Goal: Task Accomplishment & Management: Manage account settings

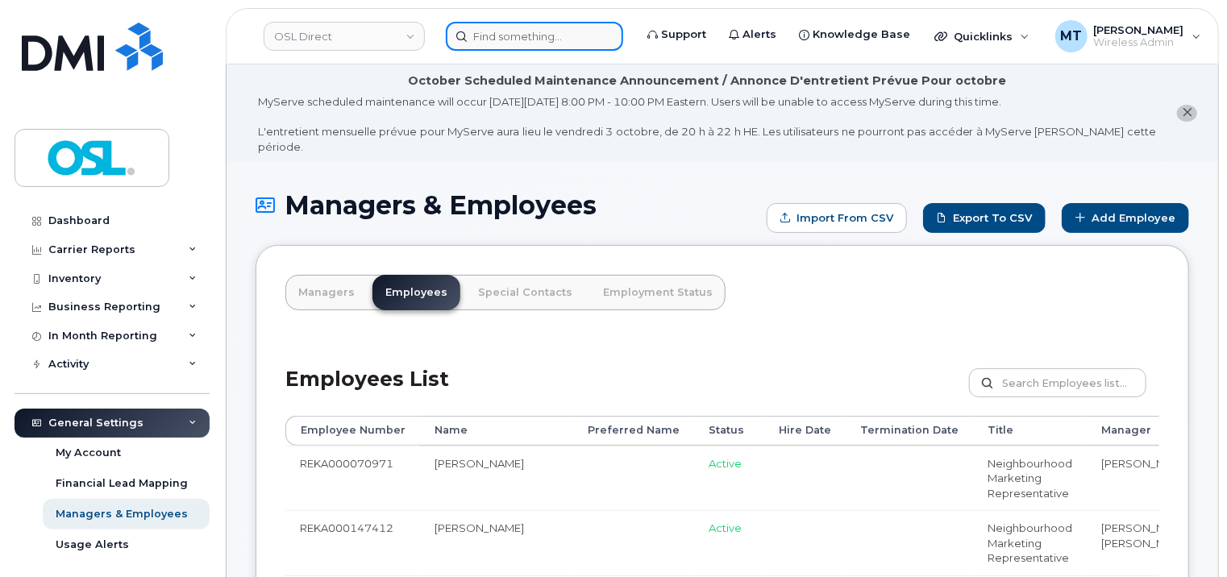
click at [589, 26] on input at bounding box center [534, 36] width 177 height 29
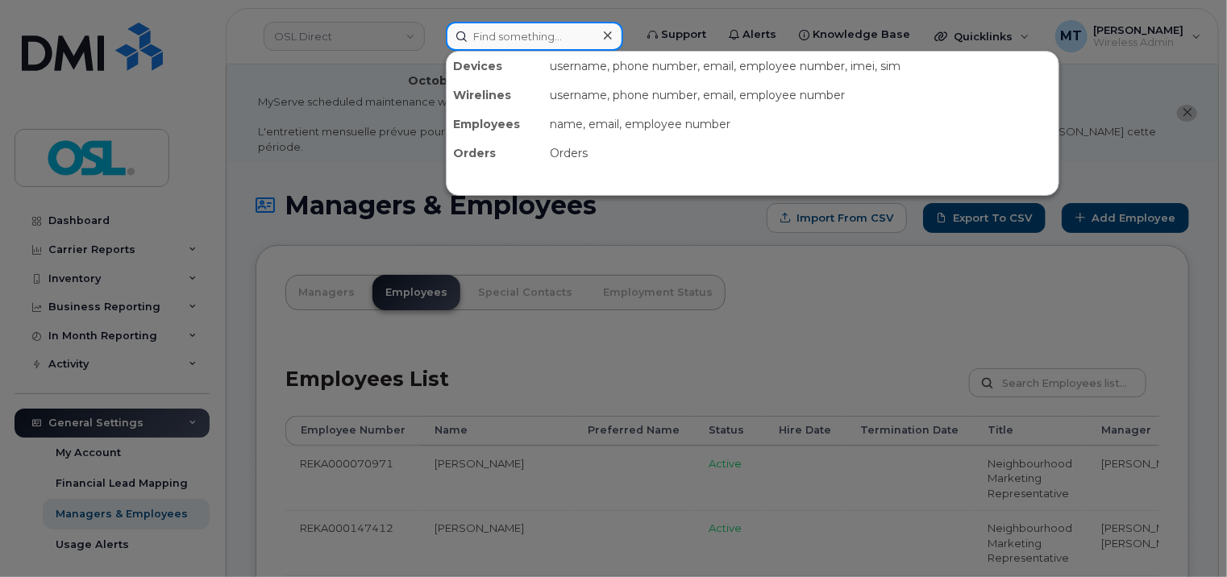
paste input "[PERSON_NAME][EMAIL_ADDRESS][DOMAIN_NAME]"
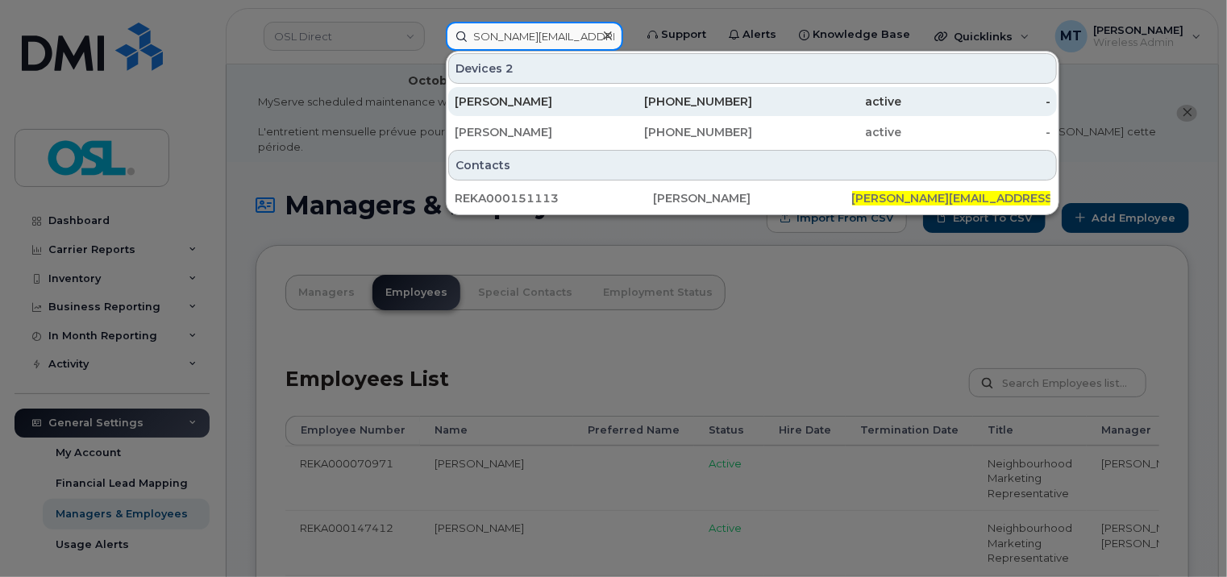
type input "[PERSON_NAME][EMAIL_ADDRESS][DOMAIN_NAME]"
click at [576, 103] on div "[PERSON_NAME]" at bounding box center [529, 102] width 149 height 16
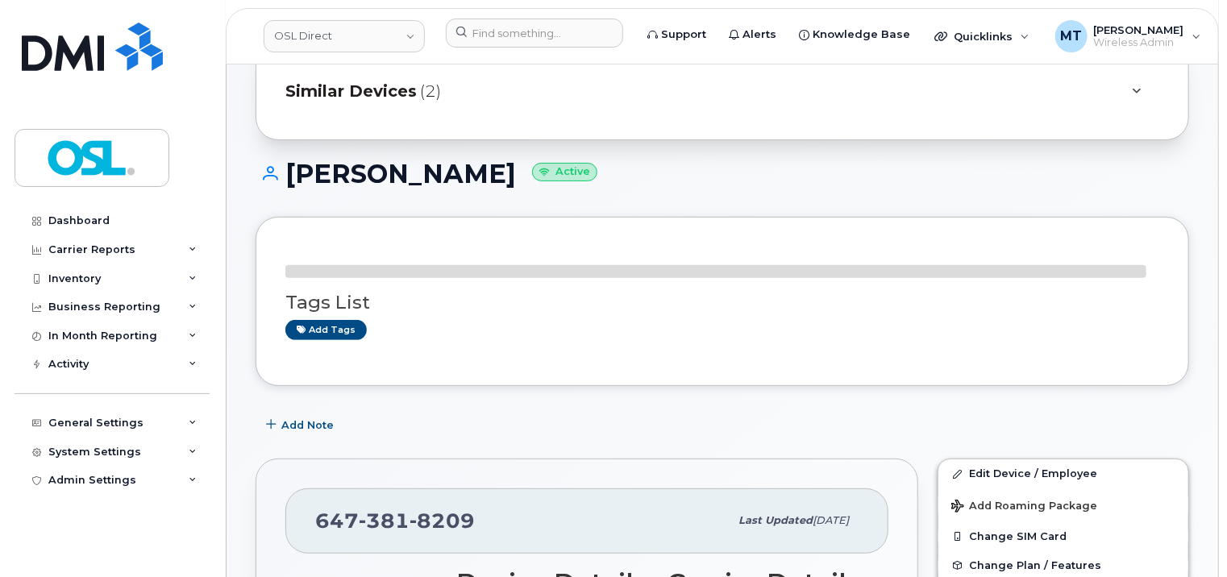
scroll to position [403, 0]
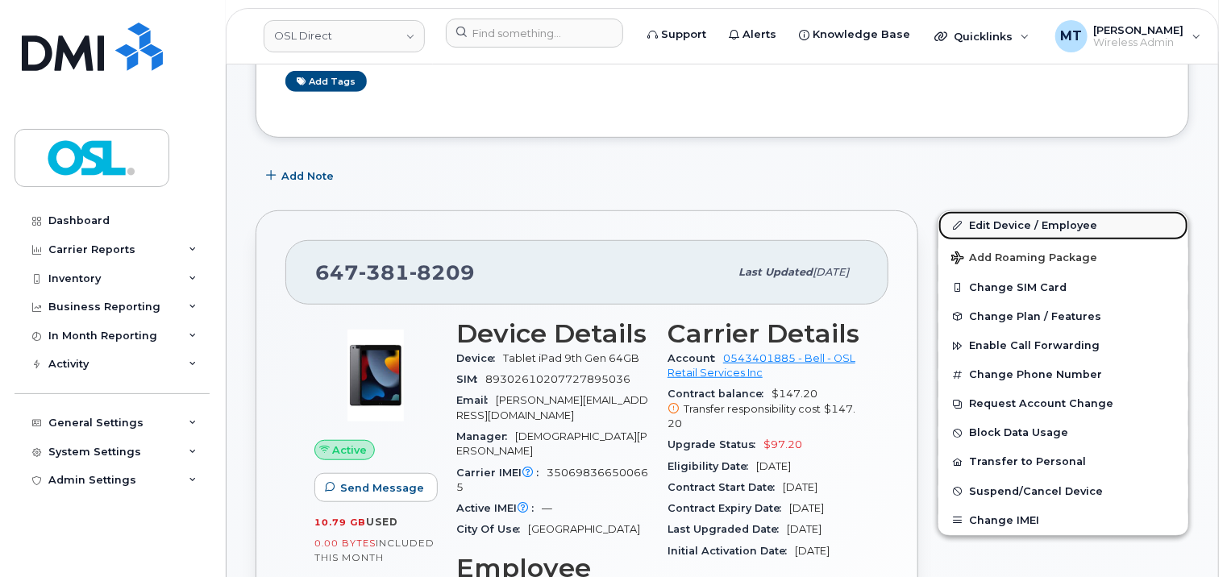
click at [1031, 212] on link "Edit Device / Employee" at bounding box center [1064, 225] width 250 height 29
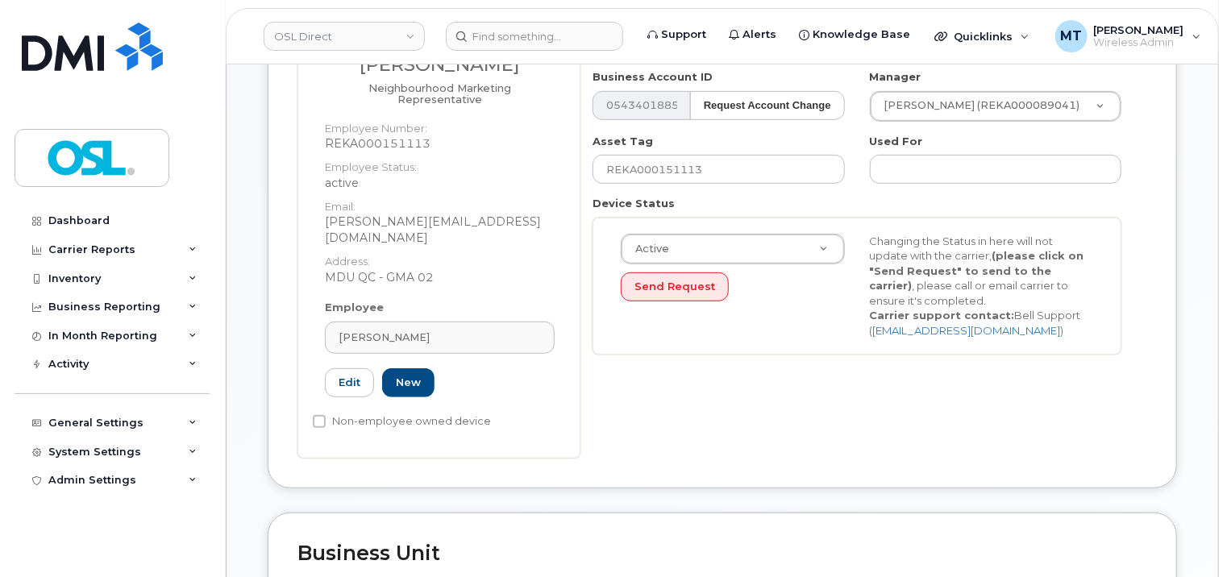
scroll to position [403, 0]
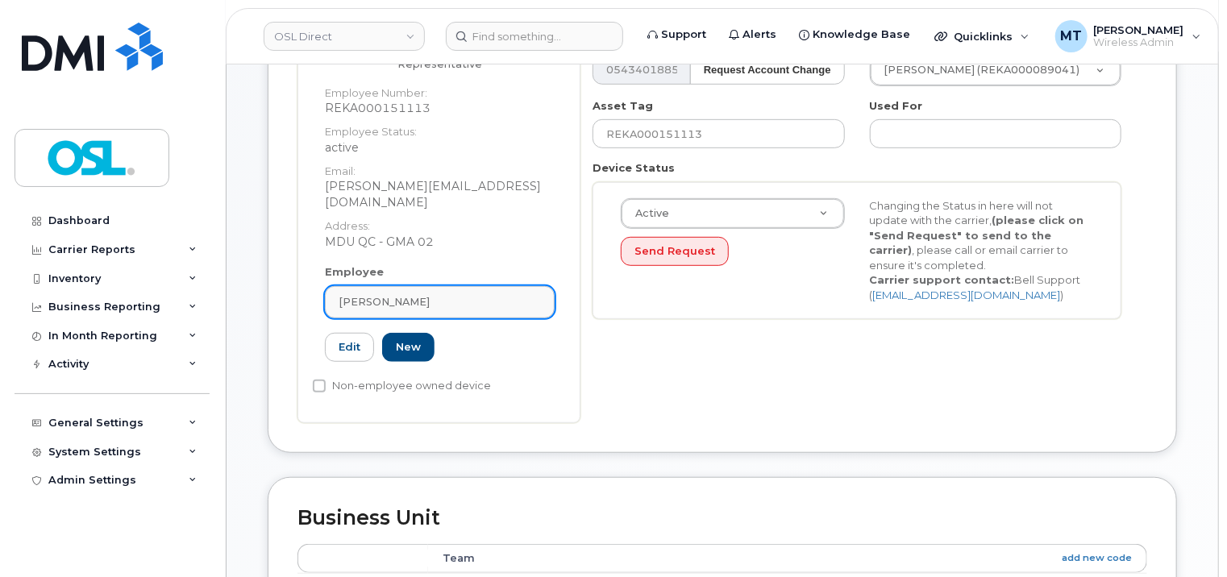
click at [404, 294] on span "[PERSON_NAME]" at bounding box center [384, 301] width 91 height 15
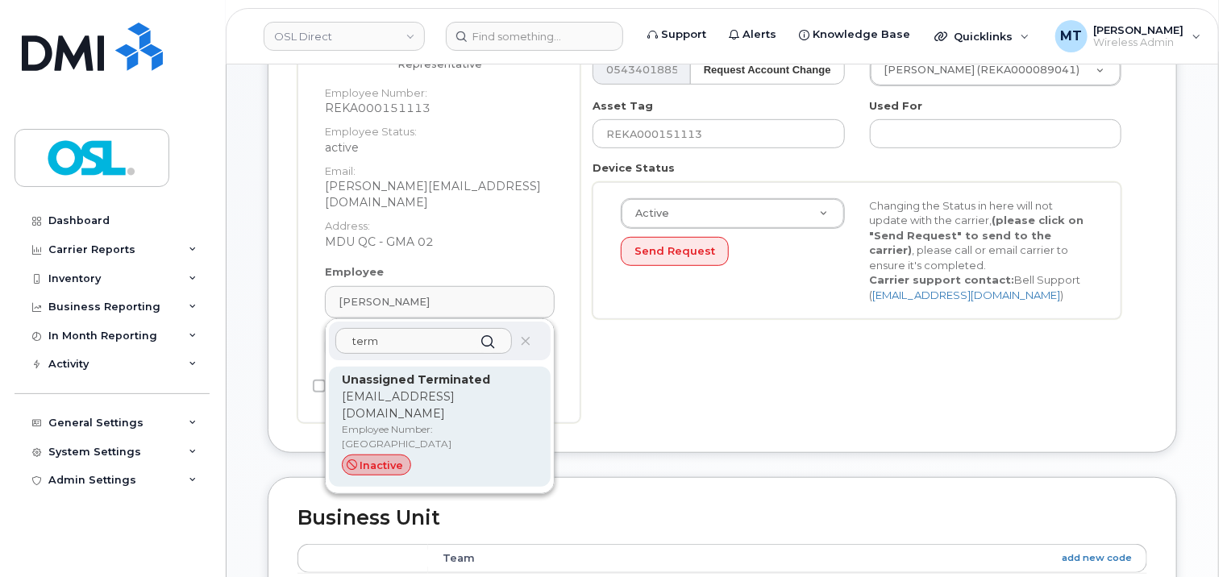
type input "term"
click at [432, 372] on p "Unassigned Terminated" at bounding box center [440, 380] width 196 height 17
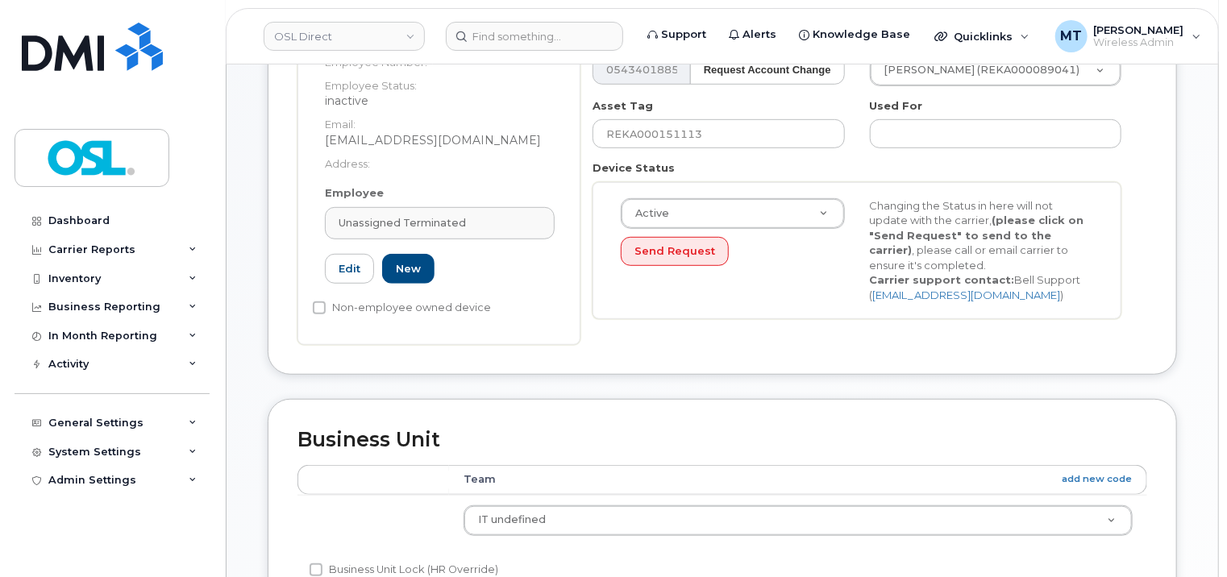
type input "UT"
type input "Unassigned Terminated"
type input "support_2@osldirect.com"
type input "4117510"
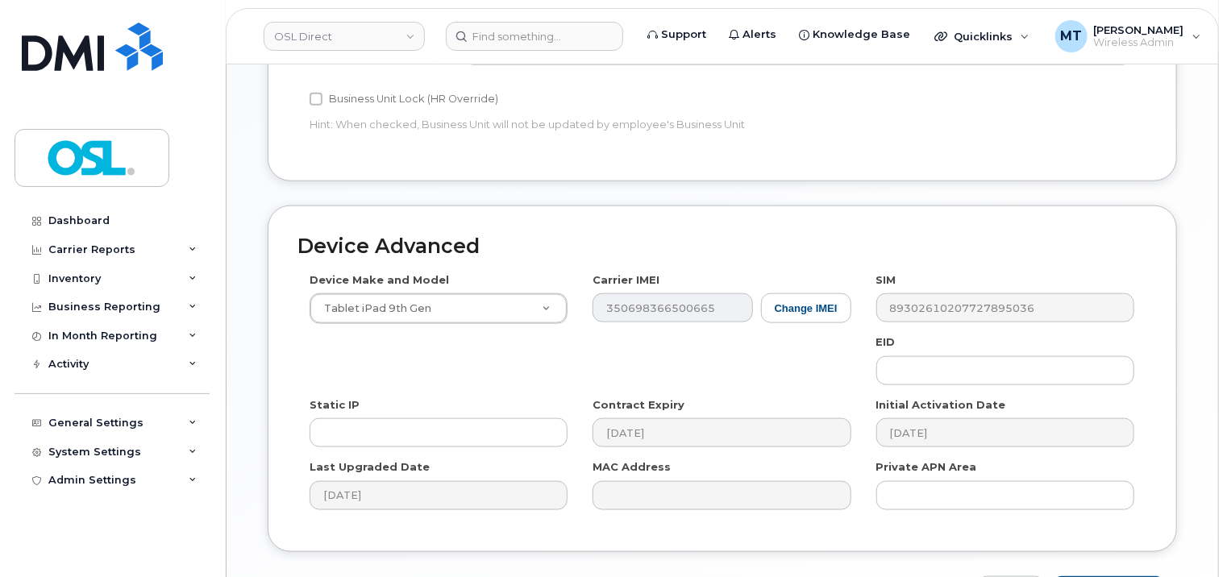
scroll to position [965, 0]
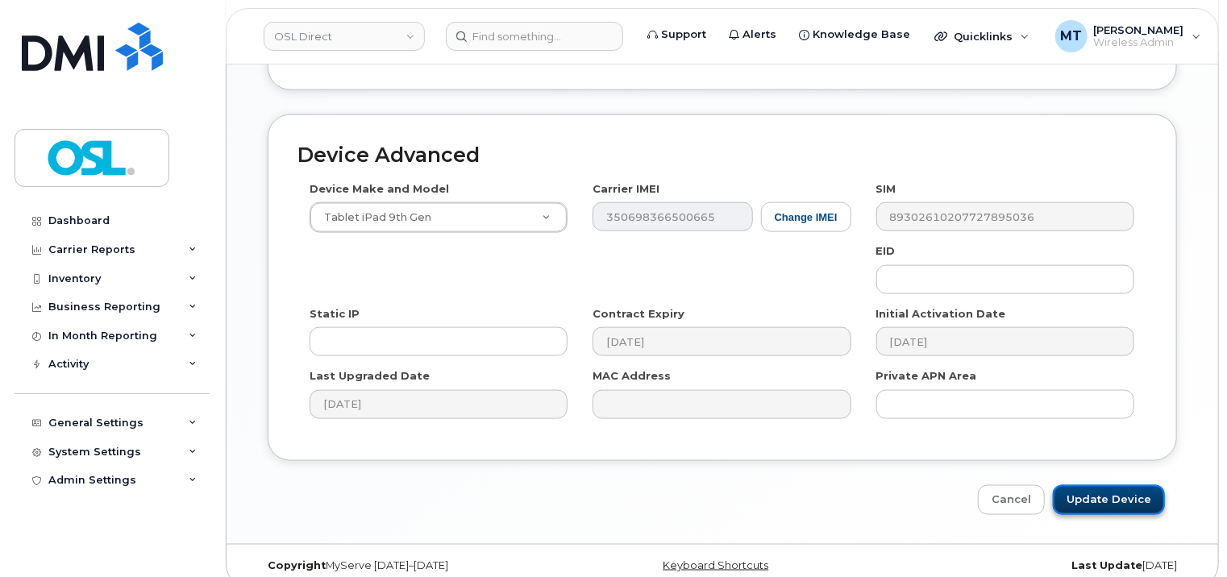
click at [1136, 485] on input "Update Device" at bounding box center [1109, 500] width 112 height 30
type input "Saving..."
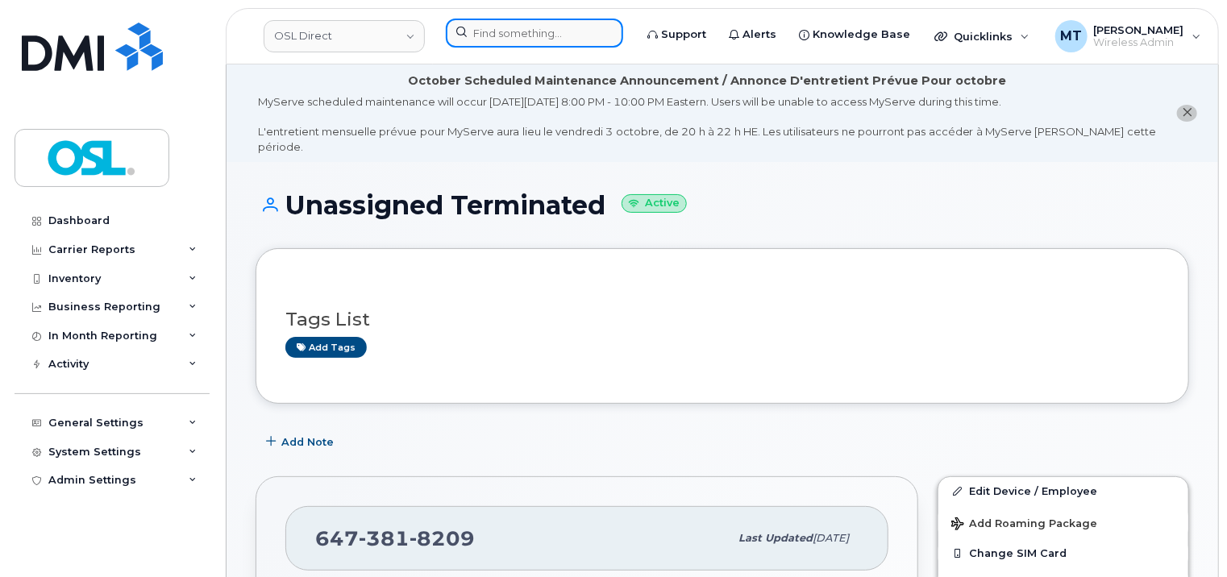
click at [571, 45] on input at bounding box center [534, 33] width 177 height 29
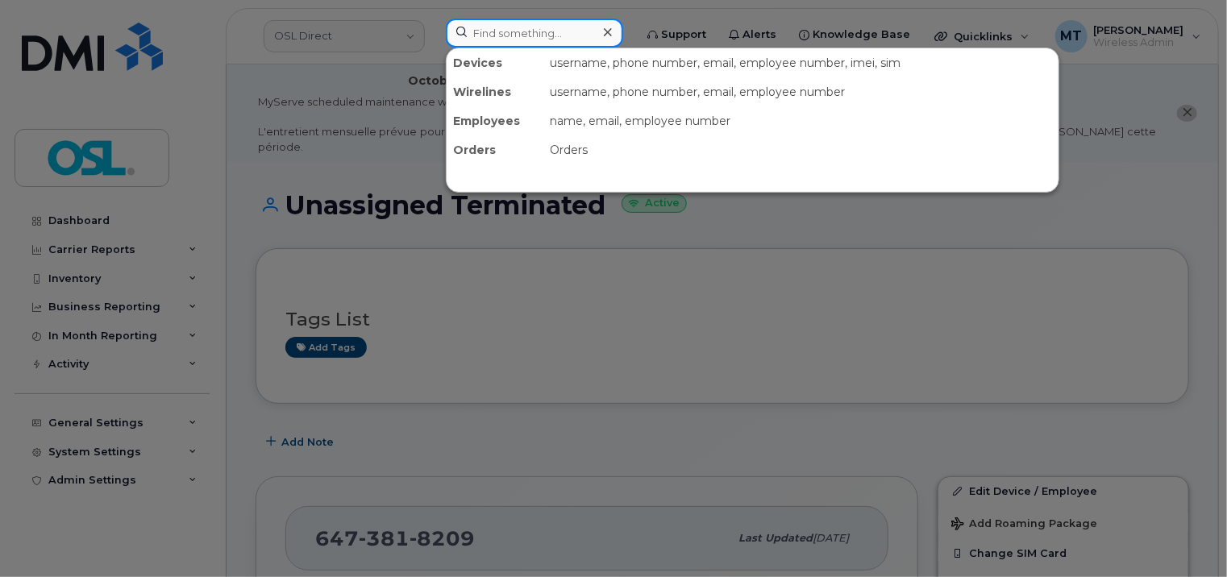
paste input "[PERSON_NAME][EMAIL_ADDRESS][DOMAIN_NAME]"
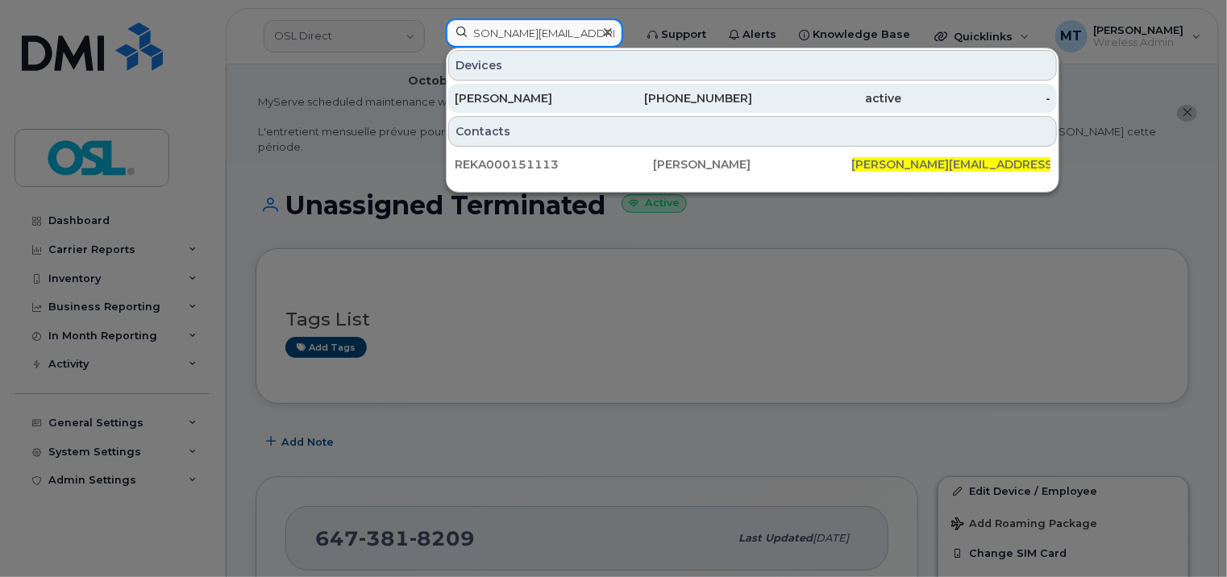
type input "[PERSON_NAME][EMAIL_ADDRESS][DOMAIN_NAME]"
click at [637, 103] on div "[PHONE_NUMBER]" at bounding box center [678, 98] width 149 height 16
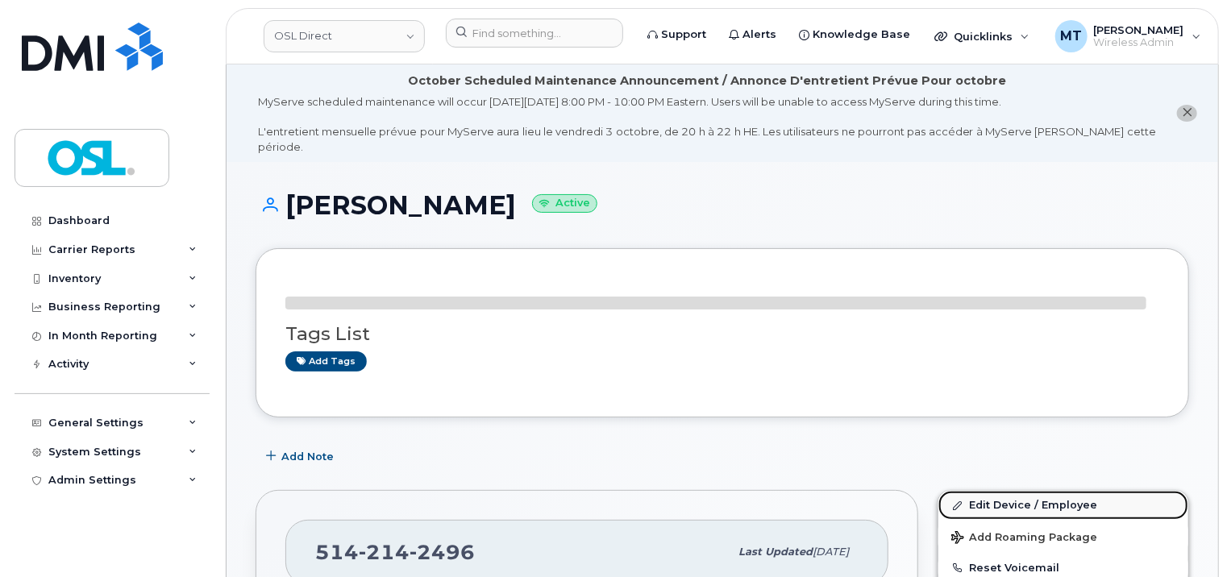
click at [1036, 491] on link "Edit Device / Employee" at bounding box center [1064, 505] width 250 height 29
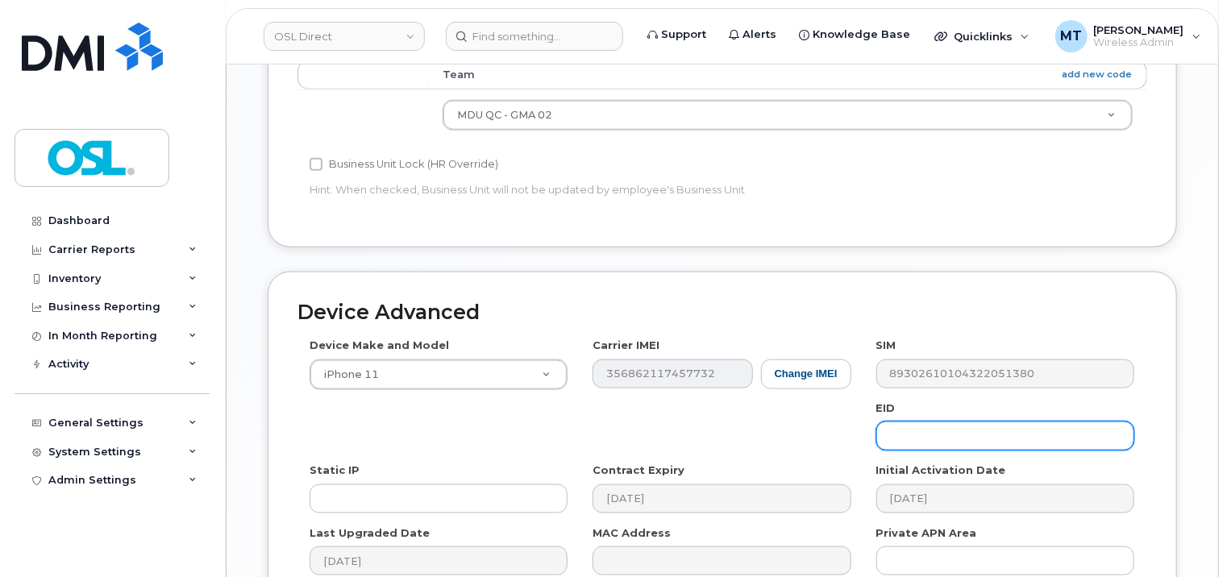
scroll to position [403, 0]
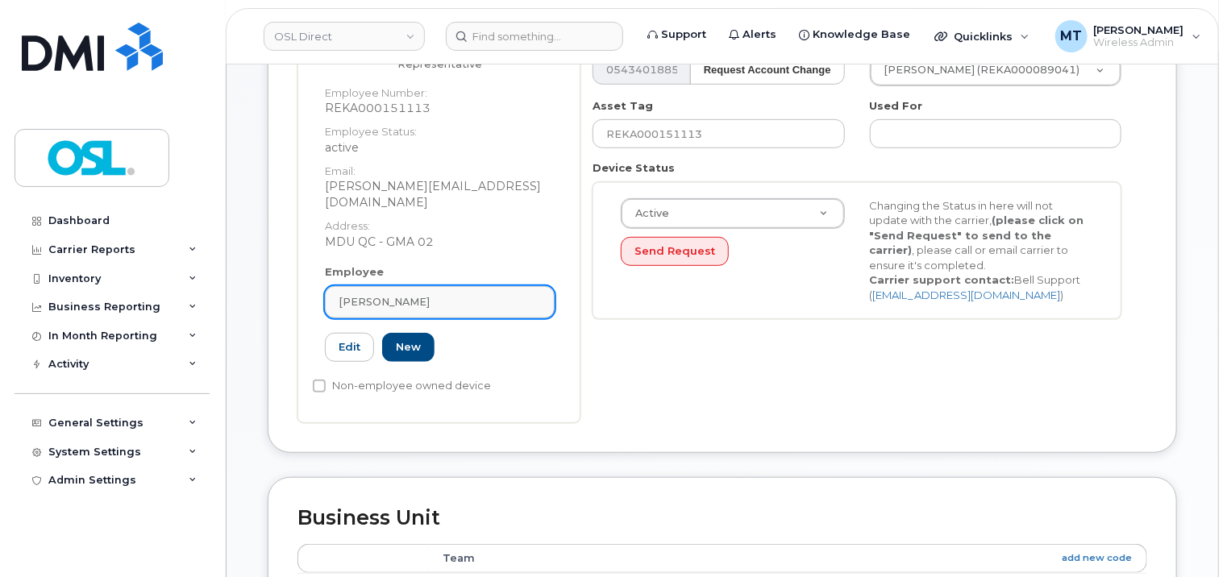
click at [425, 294] on div "[PERSON_NAME]" at bounding box center [440, 301] width 202 height 15
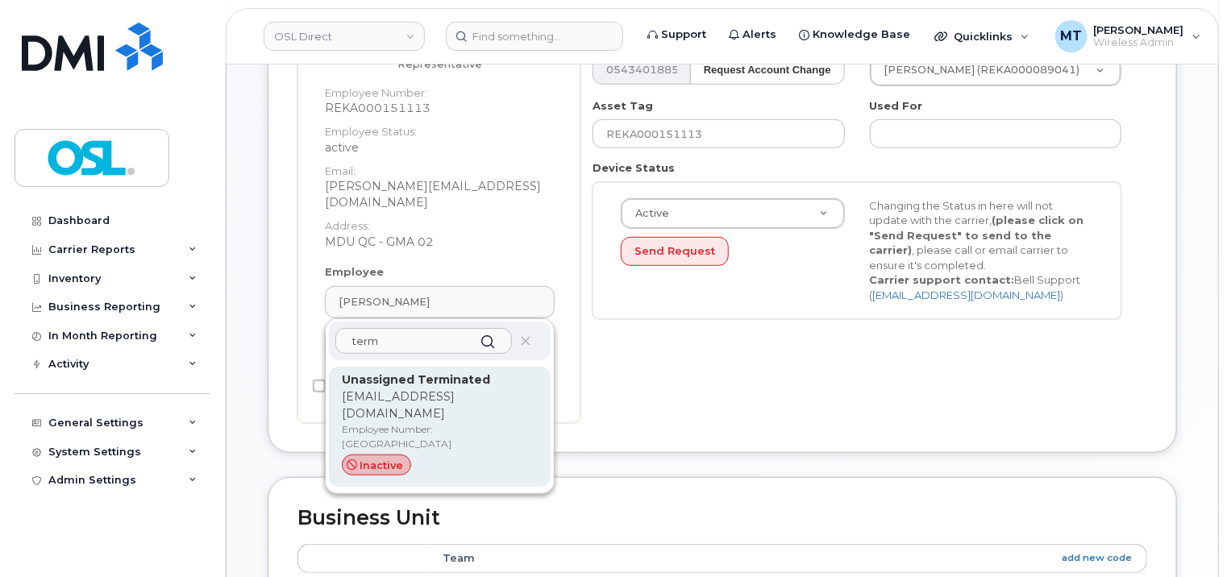
type input "term"
click at [444, 389] on p "support_2@osldirect.com" at bounding box center [440, 406] width 196 height 34
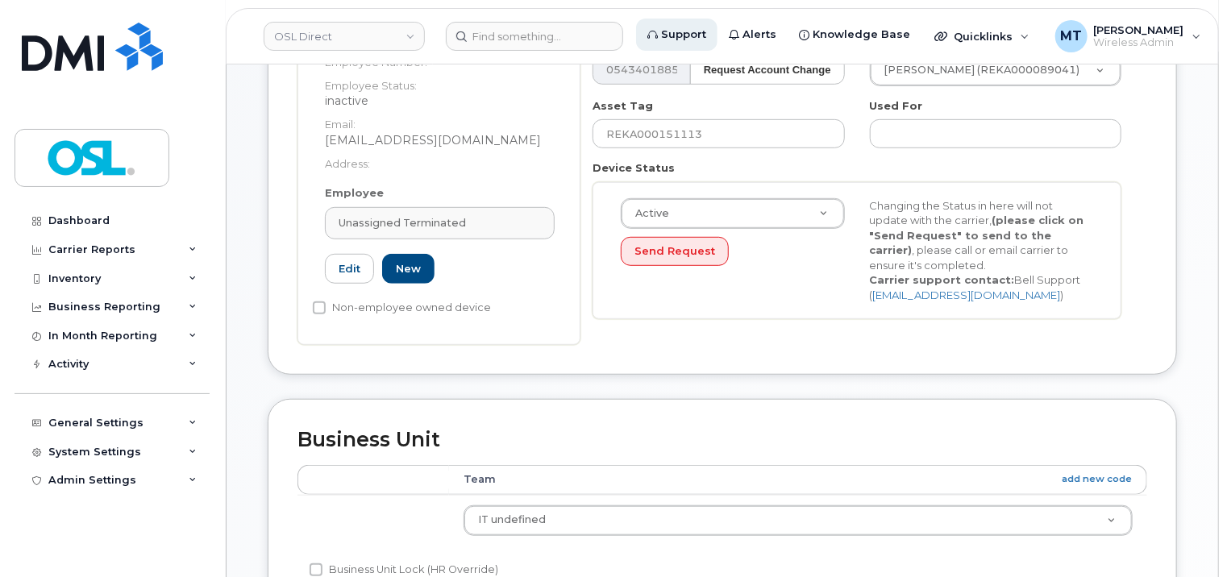
type input "UT"
type input "Unassigned Terminated"
type input "support_2@osldirect.com"
type input "4117510"
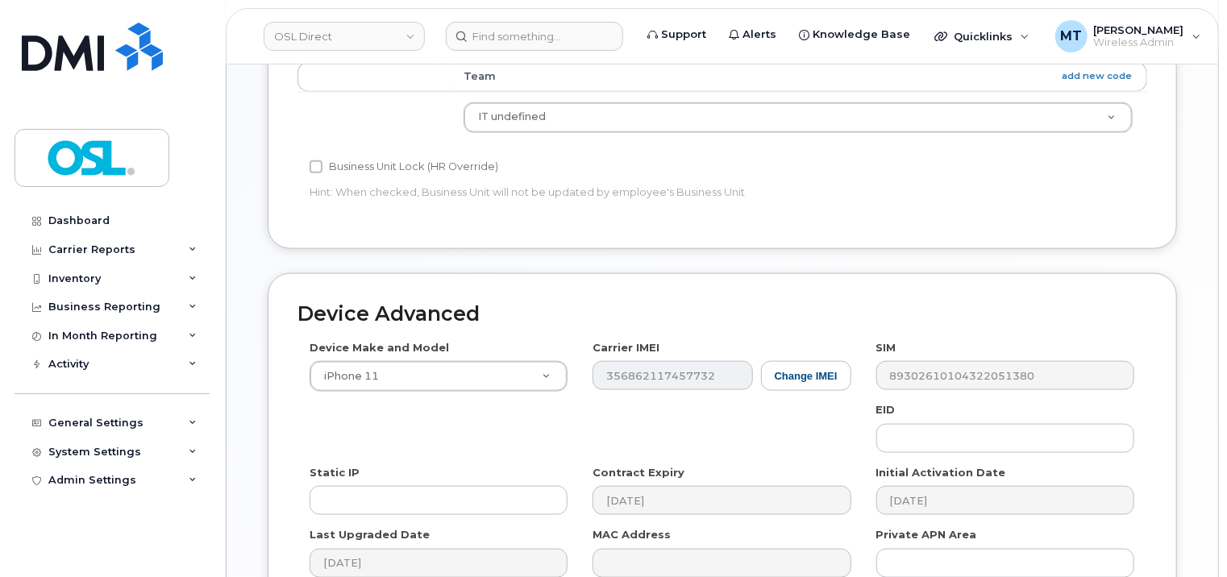
scroll to position [965, 0]
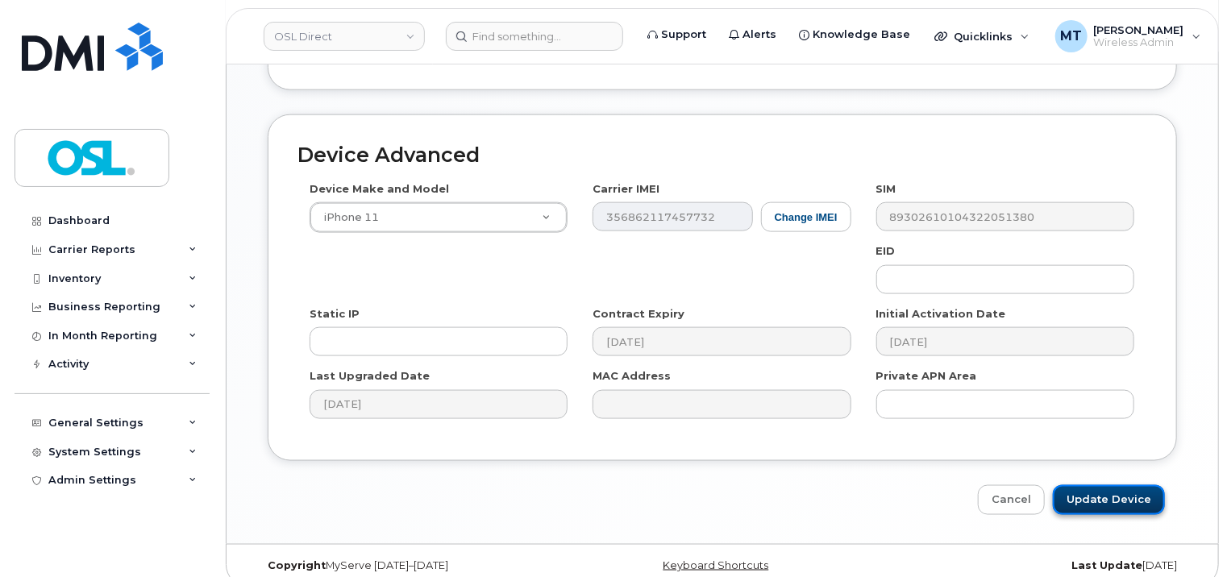
click at [1120, 490] on input "Update Device" at bounding box center [1109, 500] width 112 height 30
type input "Saving..."
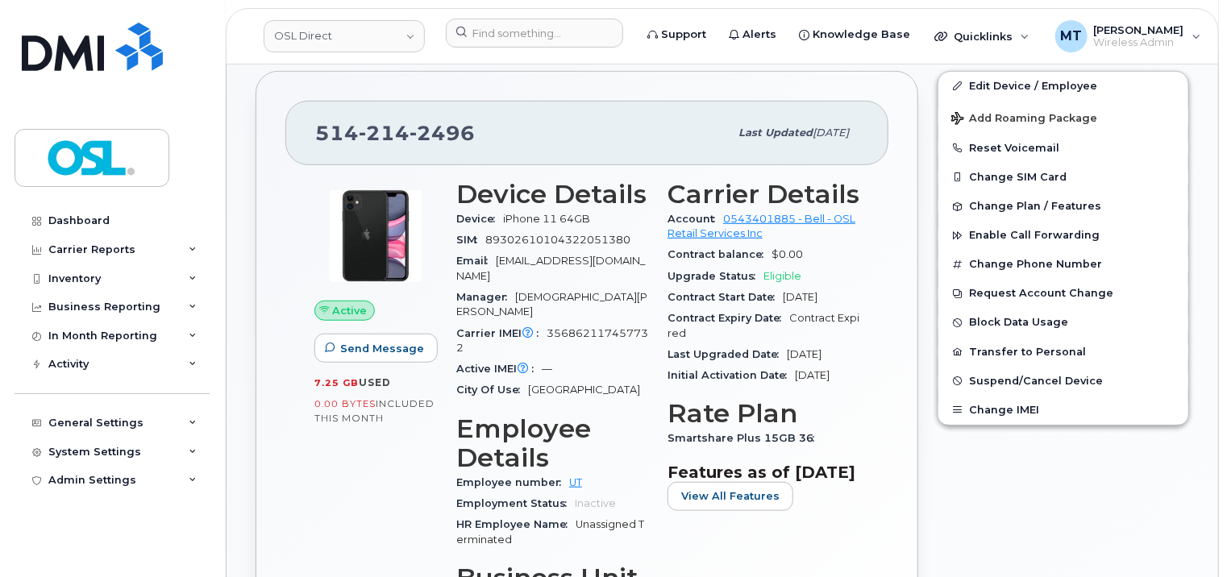
scroll to position [308, 0]
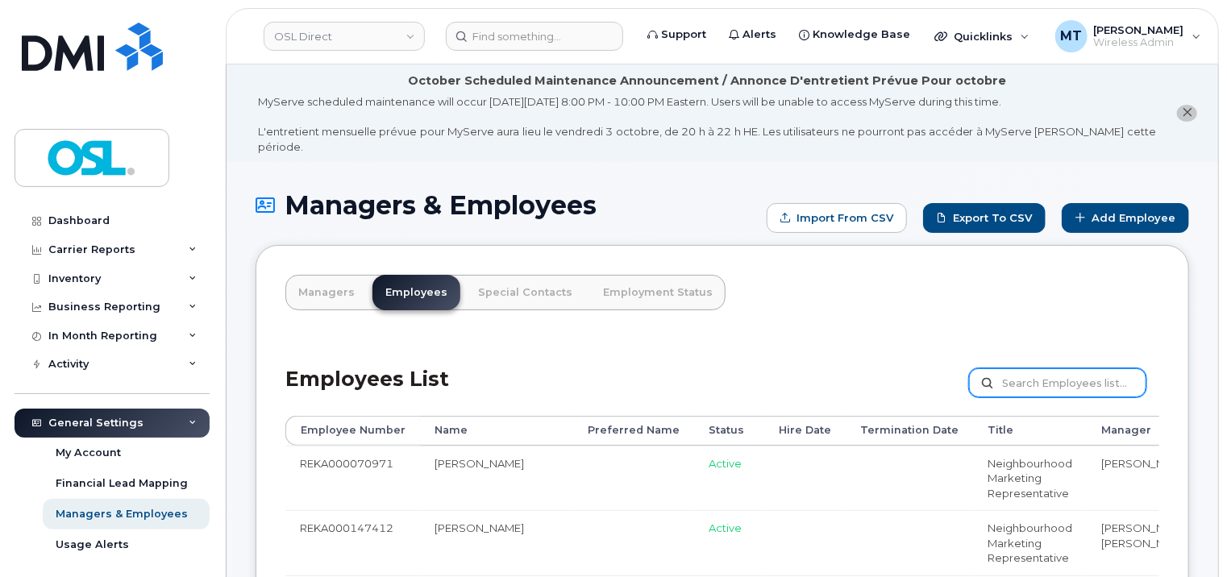
click at [1065, 369] on input "text" at bounding box center [1057, 383] width 177 height 29
paste input "REKA000151113"
type input "REKA000151113"
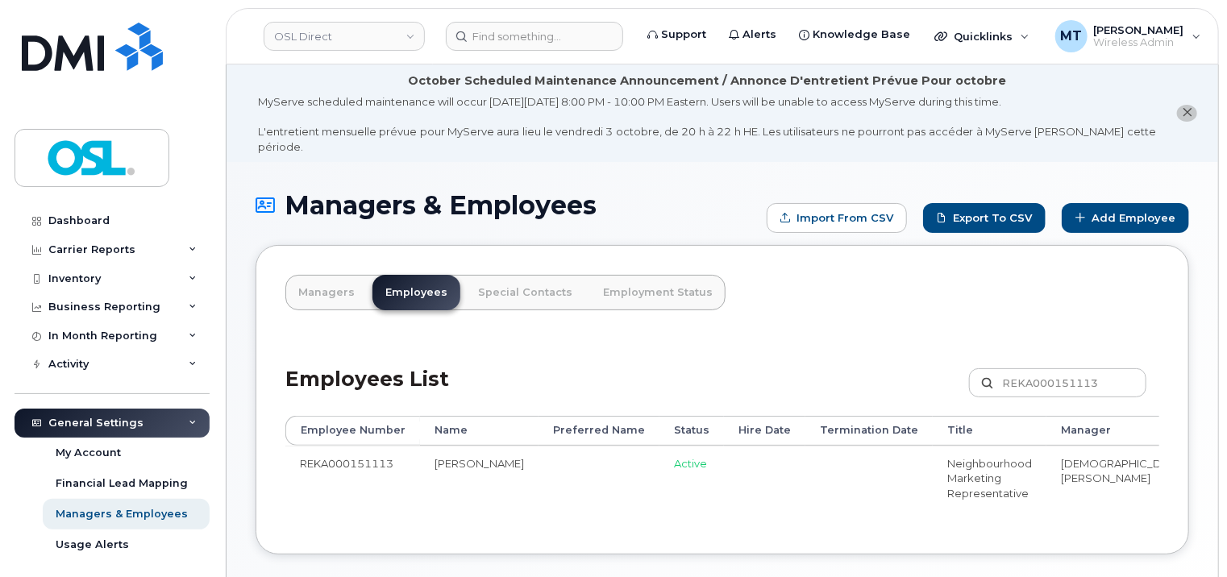
scroll to position [90, 0]
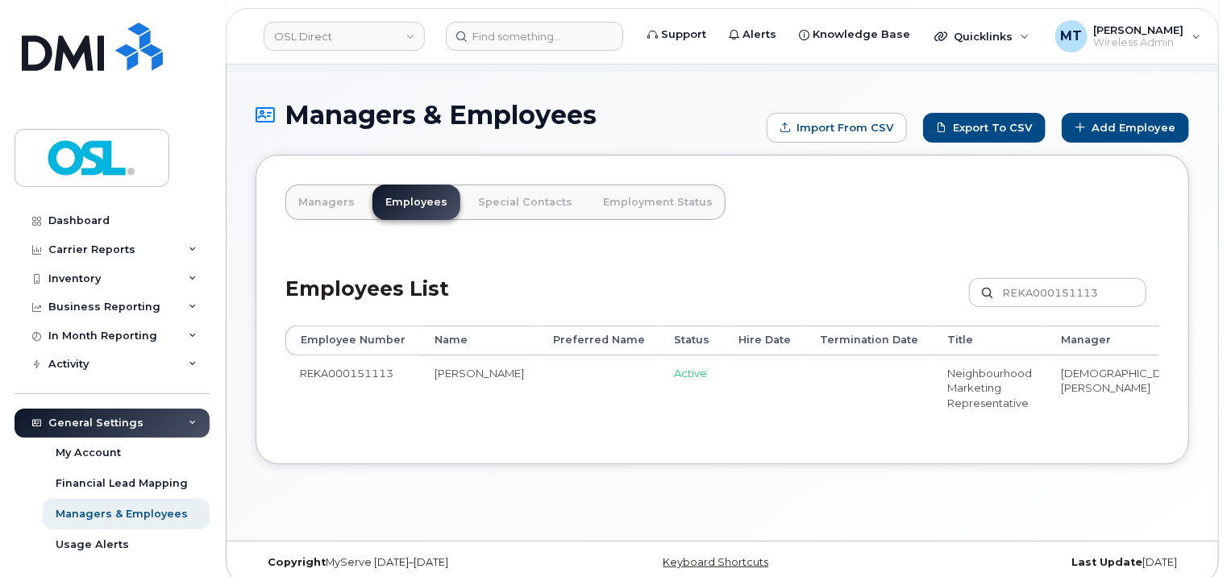
drag, startPoint x: 935, startPoint y: 423, endPoint x: 1086, endPoint y: 442, distance: 152.0
click at [1086, 442] on div "Managers Employees Special Contacts Employment Status Employees List REKA000151…" at bounding box center [723, 310] width 934 height 310
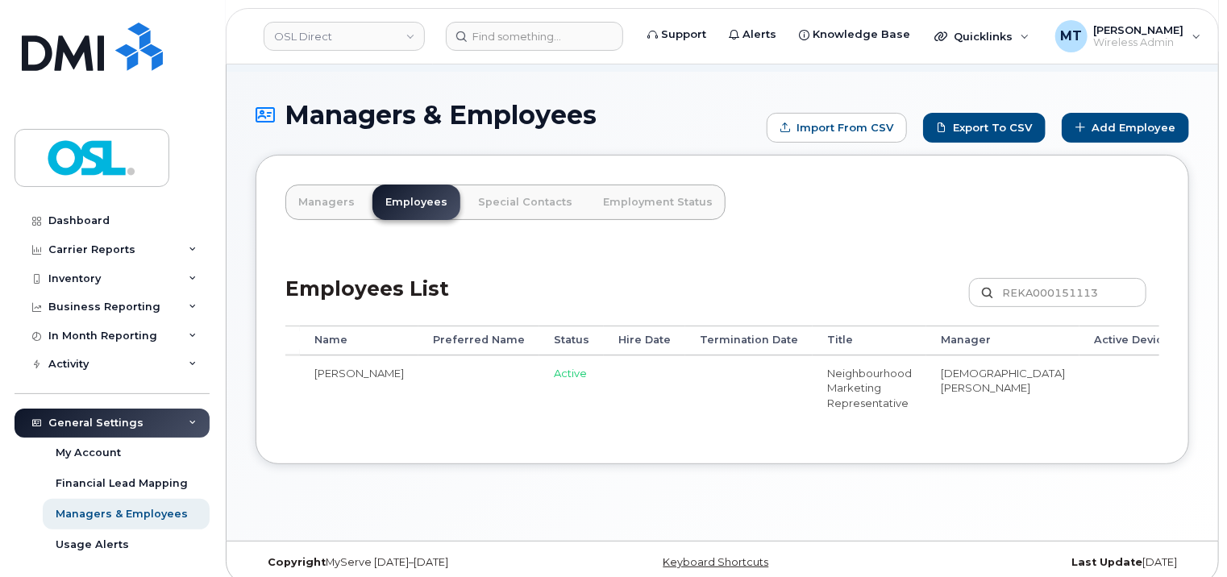
scroll to position [0, 196]
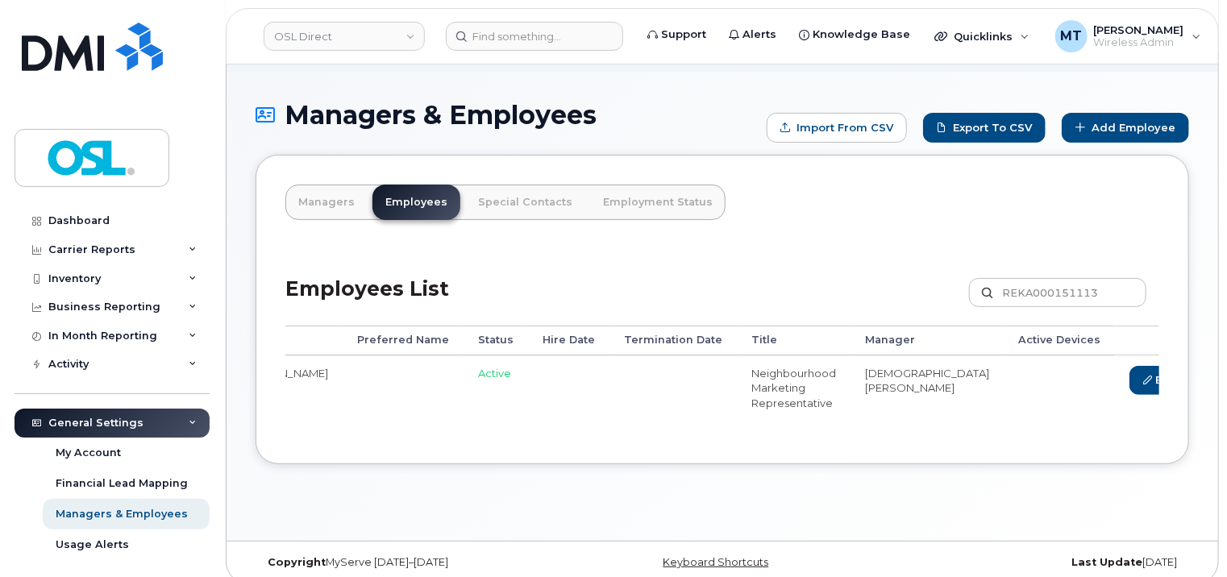
click at [1198, 374] on link "Delete" at bounding box center [1236, 381] width 77 height 30
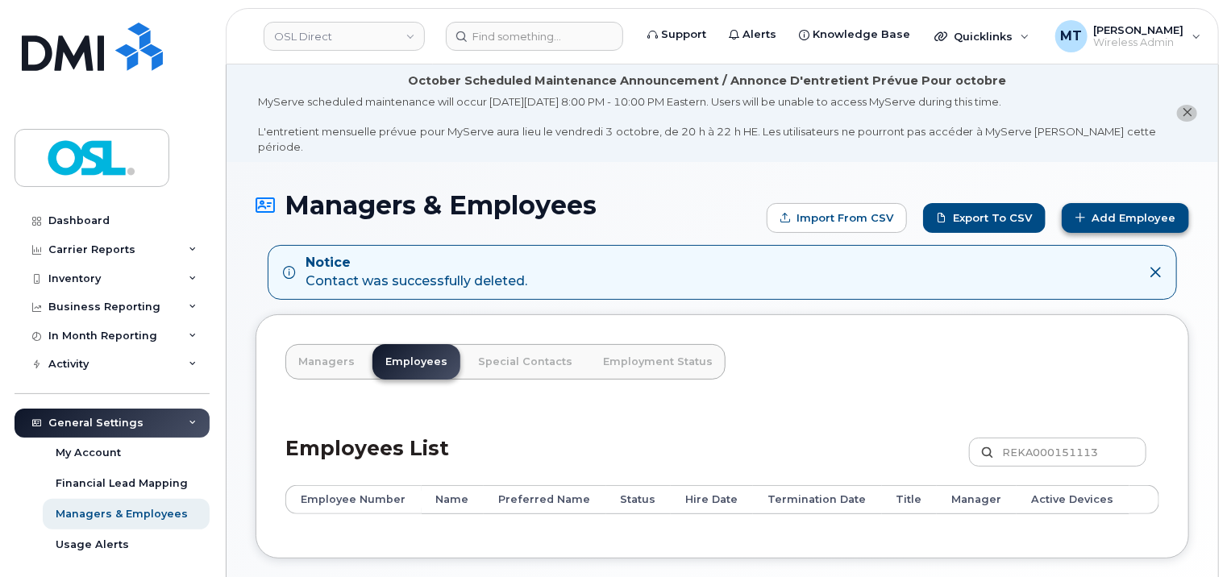
scroll to position [90, 0]
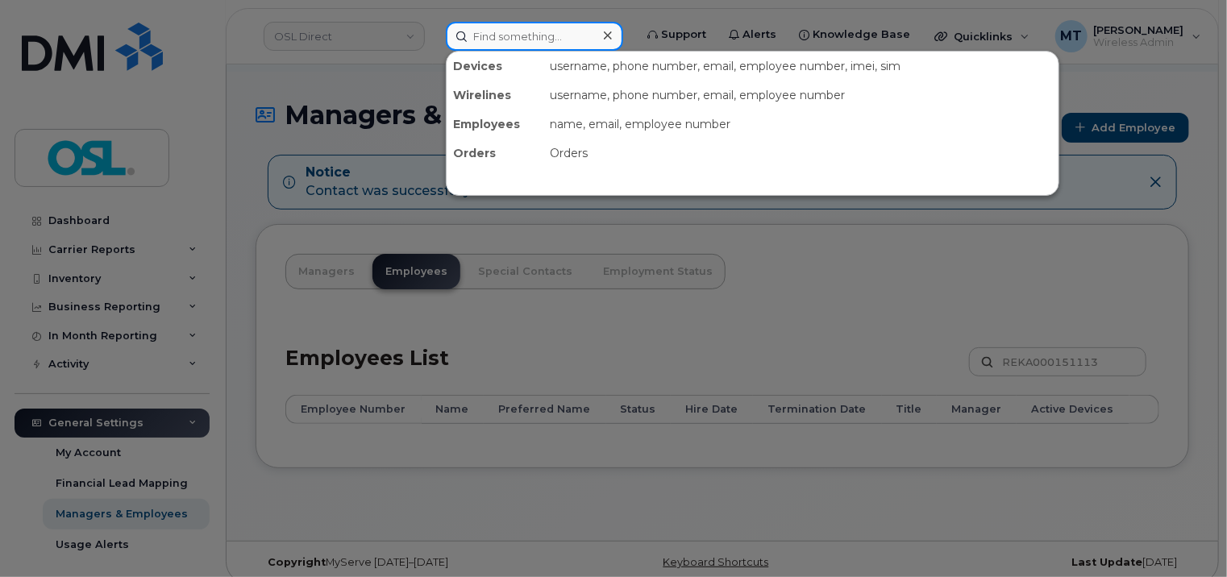
click at [542, 40] on input at bounding box center [534, 36] width 177 height 29
paste input "Julien.Schweitzer@osldirect.com"
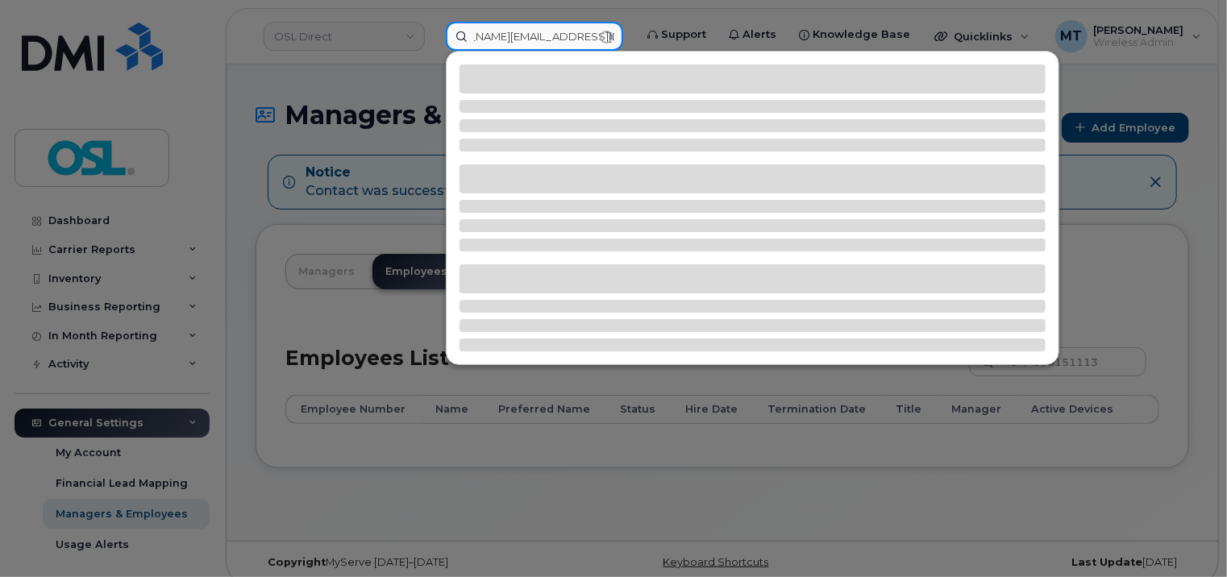
scroll to position [0, 0]
drag, startPoint x: 542, startPoint y: 32, endPoint x: 439, endPoint y: 37, distance: 103.3
click at [439, 37] on div "Julien.Schweitzer@osldirect.com" at bounding box center [534, 36] width 203 height 29
click at [491, 34] on input "Julien.Schweitzer@osldirect.com" at bounding box center [534, 36] width 177 height 29
type input "Julien.Schweitzer@osldirect.com"
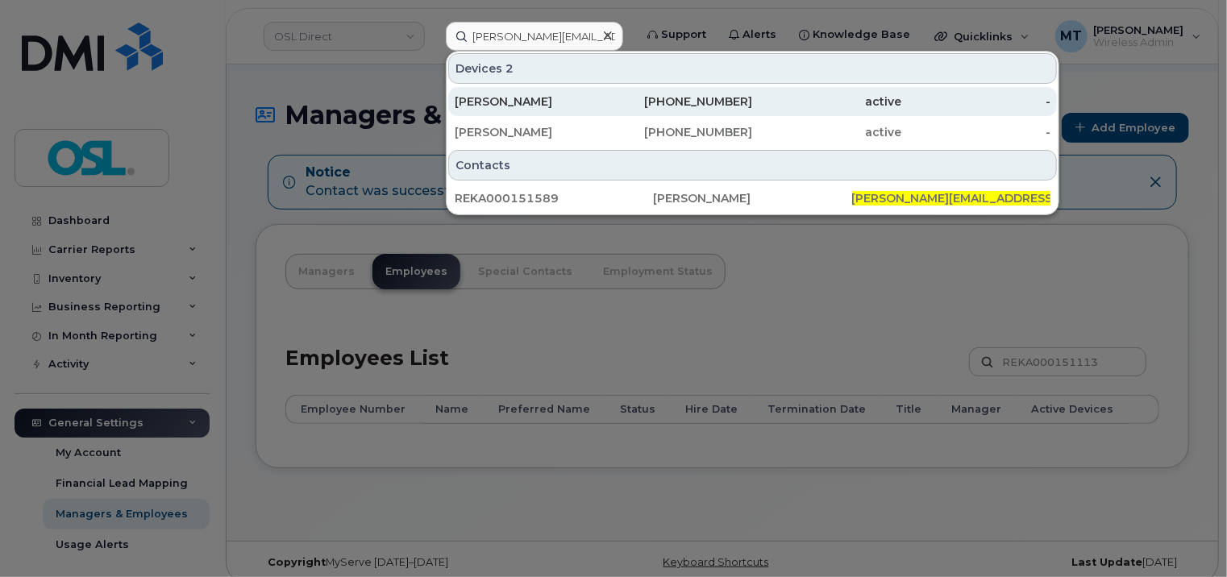
click at [587, 99] on div "[PERSON_NAME]" at bounding box center [529, 102] width 149 height 16
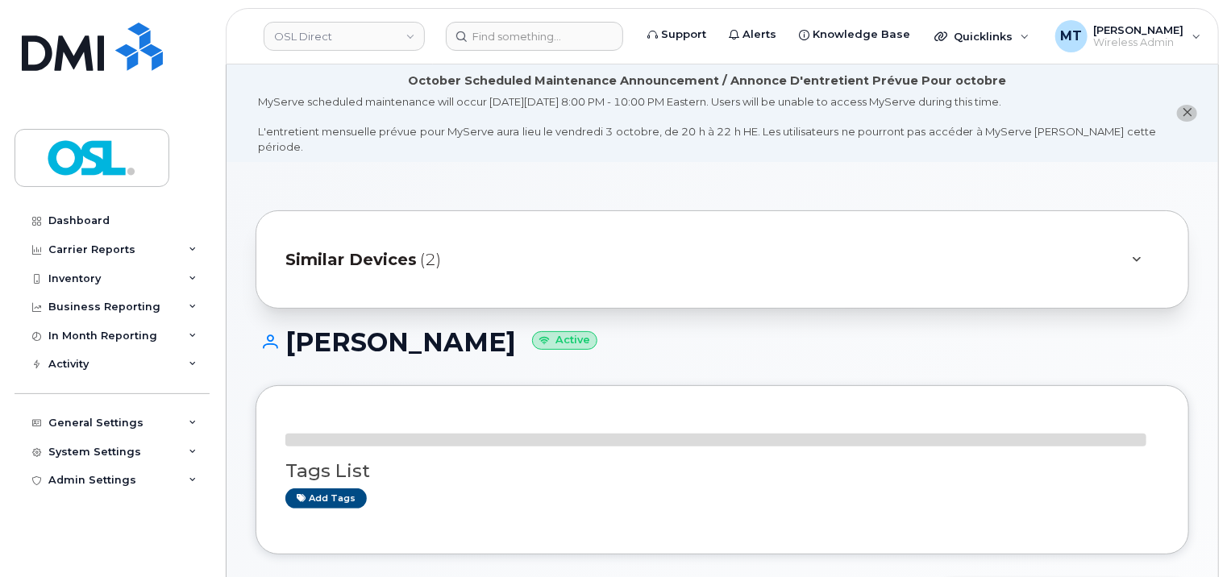
click at [1044, 365] on div "[PERSON_NAME] Active" at bounding box center [723, 356] width 934 height 57
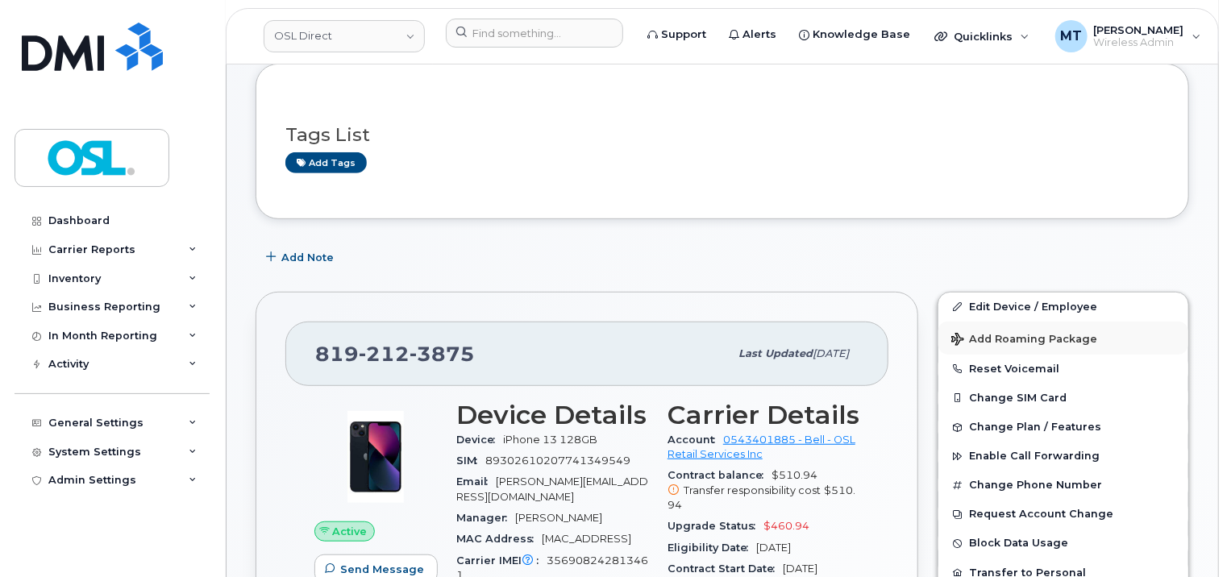
scroll to position [323, 0]
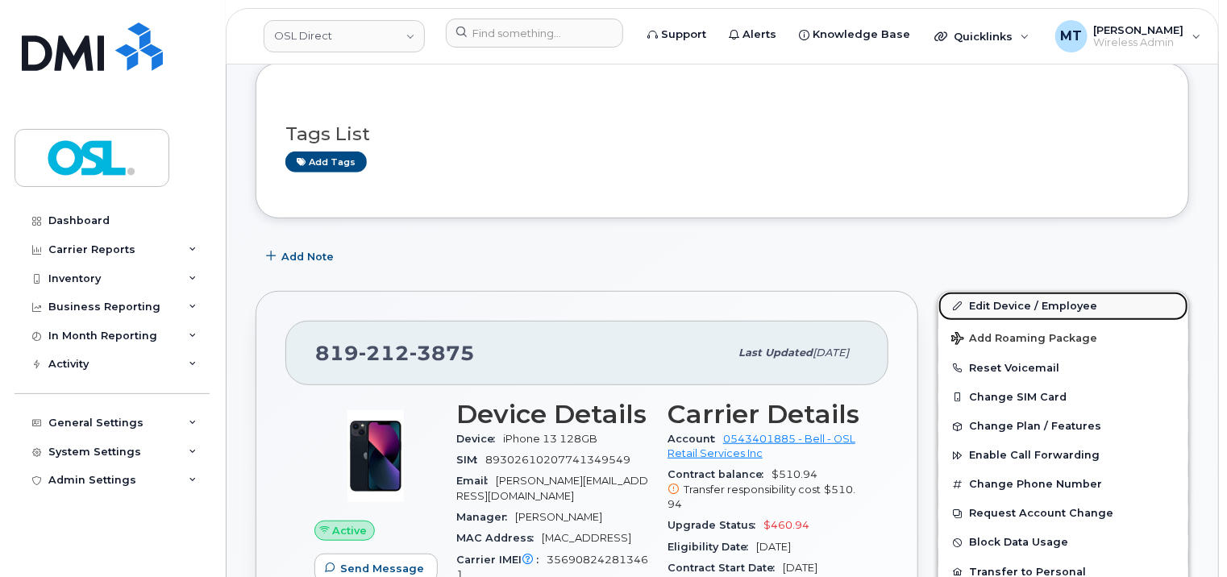
click at [1049, 292] on link "Edit Device / Employee" at bounding box center [1064, 306] width 250 height 29
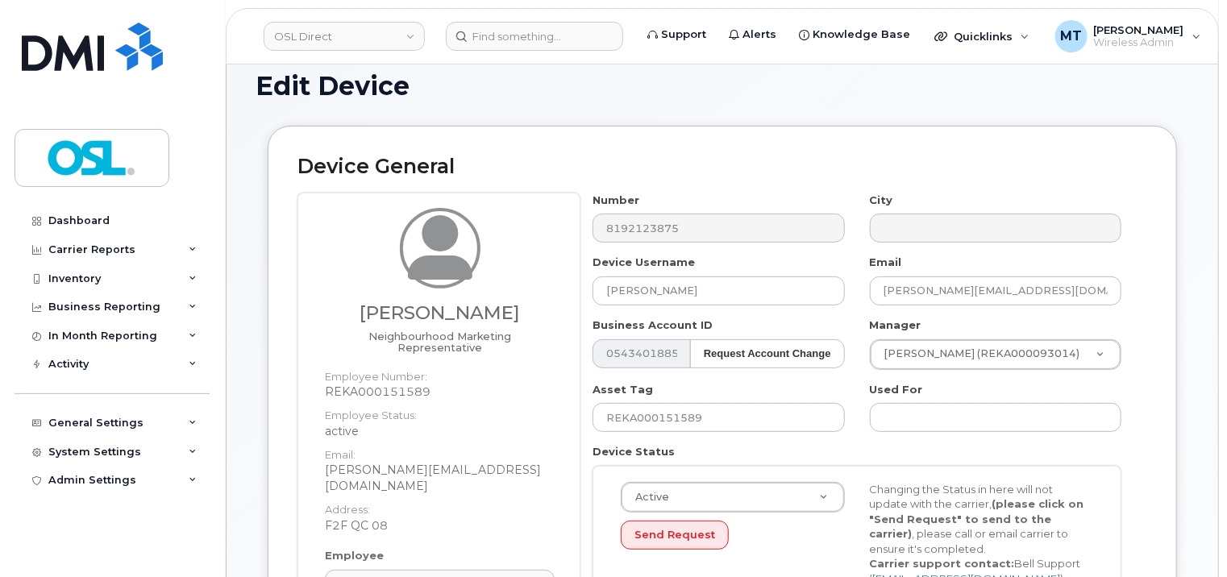
scroll to position [403, 0]
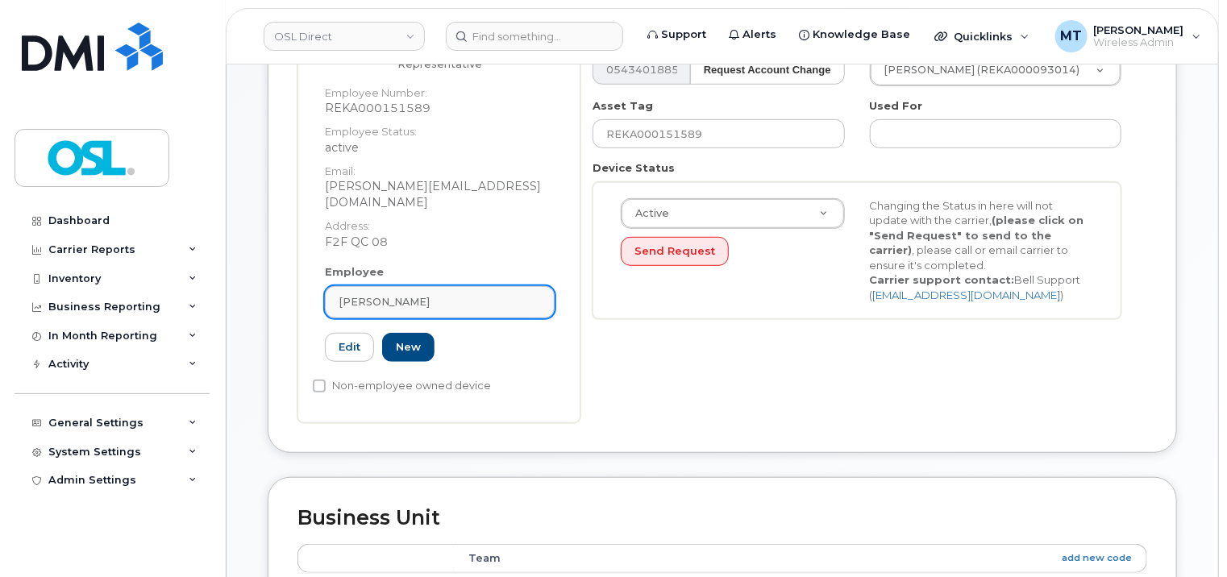
click at [505, 294] on div "Julien Schweitzer" at bounding box center [440, 301] width 202 height 15
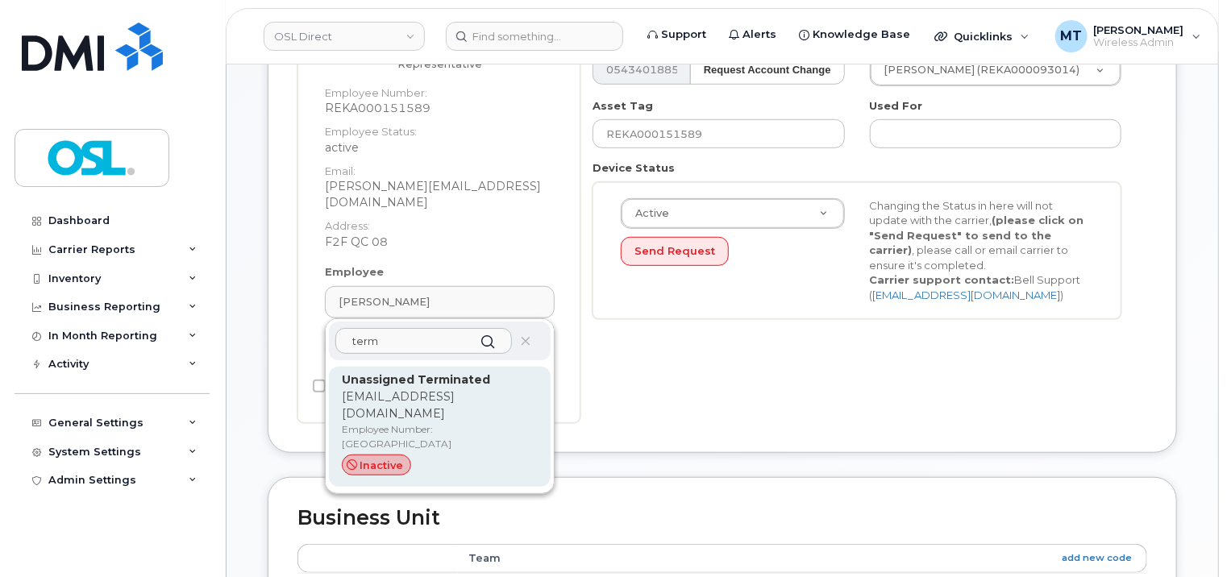
type input "term"
click at [441, 372] on p "Unassigned Terminated" at bounding box center [440, 380] width 196 height 17
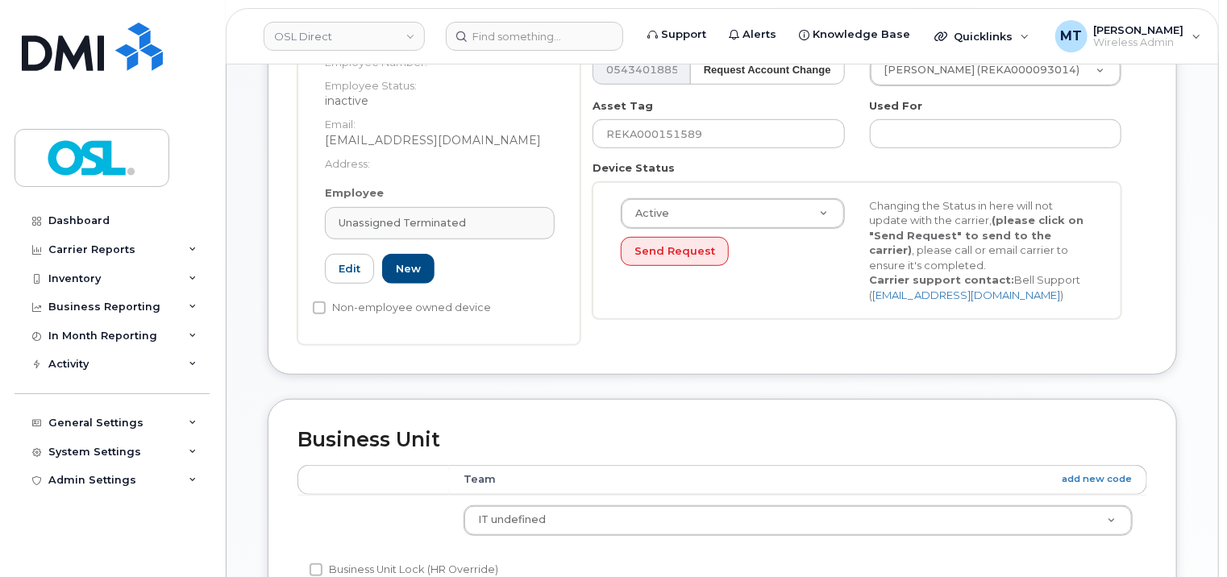
type input "UT"
type input "Unassigned Terminated"
type input "support_2@osldirect.com"
type input "4117510"
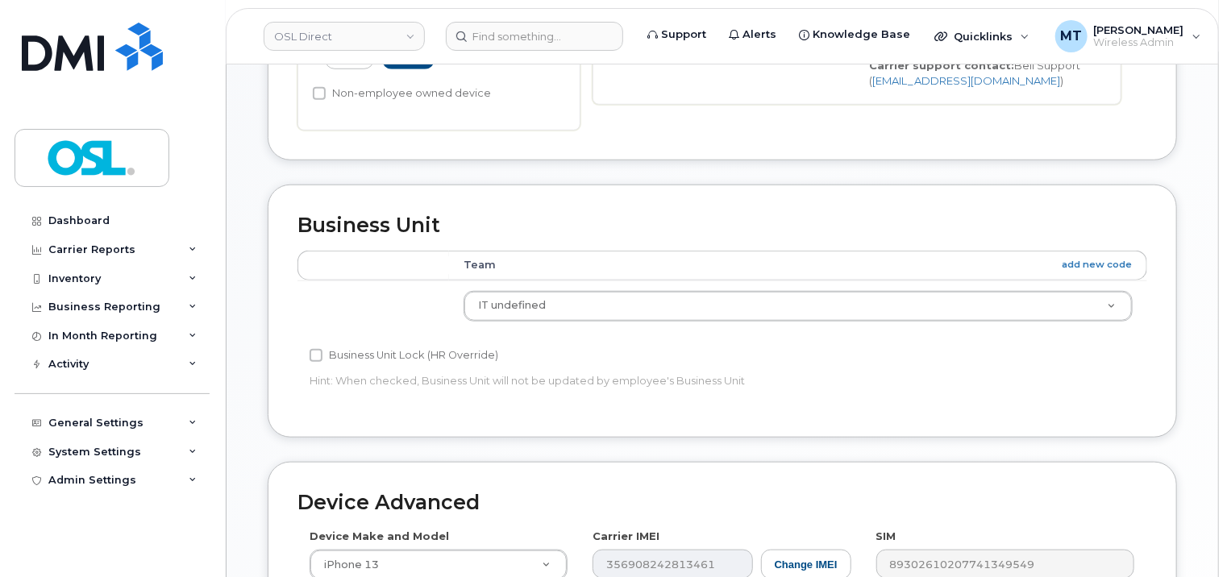
scroll to position [887, 0]
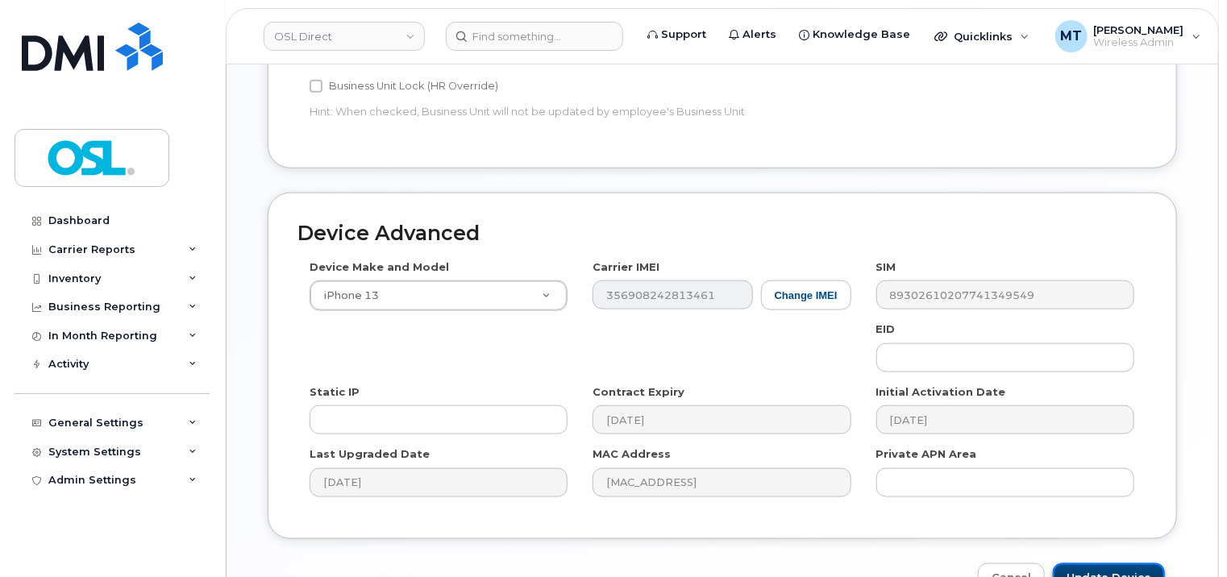
click at [1119, 564] on input "Update Device" at bounding box center [1109, 579] width 112 height 30
type input "Saving..."
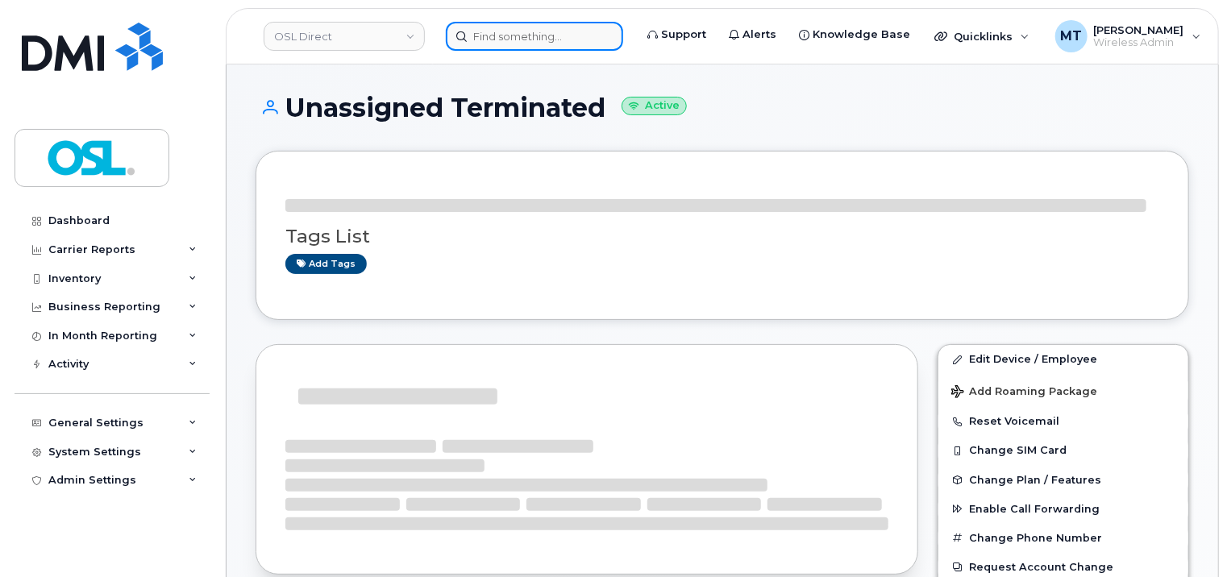
drag, startPoint x: 0, startPoint y: 0, endPoint x: 548, endPoint y: 44, distance: 550.1
click at [548, 44] on input at bounding box center [534, 36] width 177 height 29
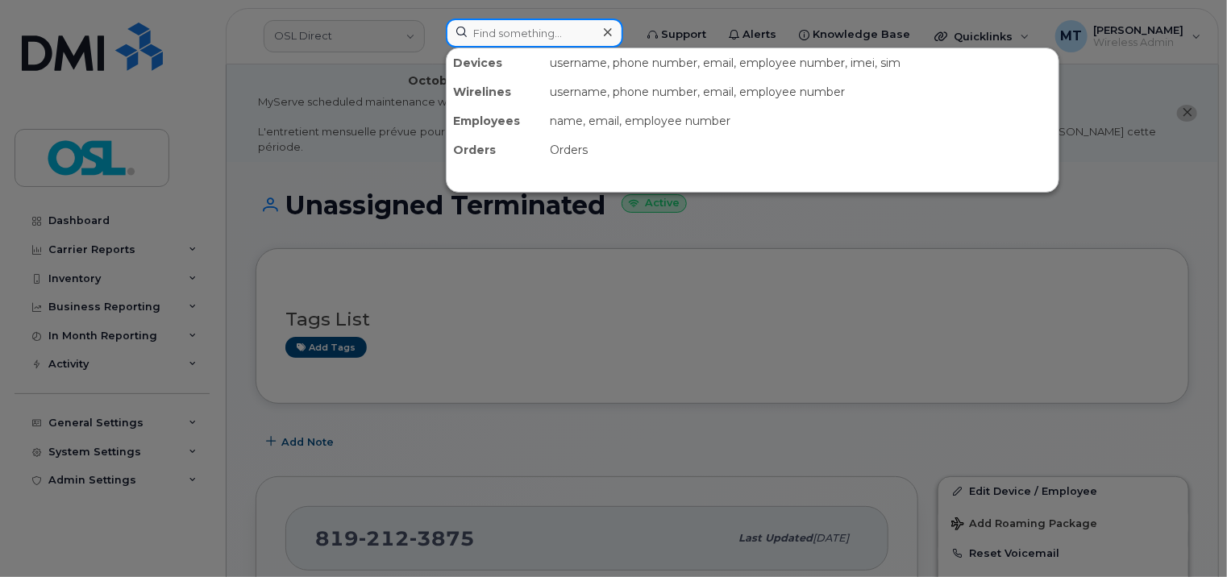
paste input "[PERSON_NAME][EMAIL_ADDRESS][DOMAIN_NAME]"
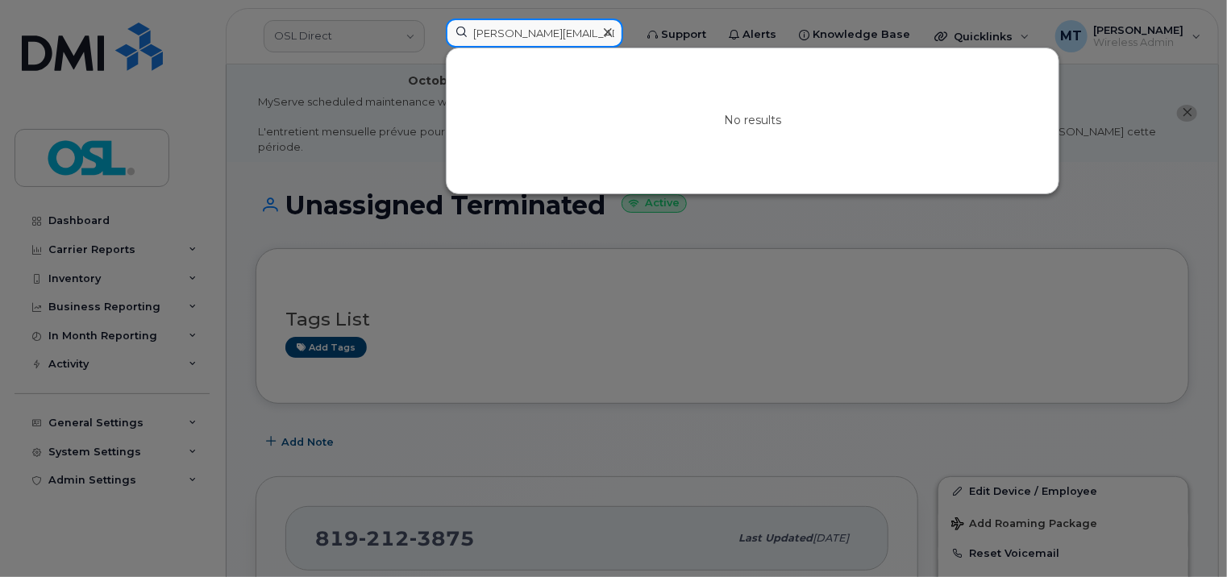
drag, startPoint x: 482, startPoint y: 35, endPoint x: 454, endPoint y: 34, distance: 28.3
click at [454, 34] on input "Julien.Schweitzer@osldirect.com" at bounding box center [534, 33] width 177 height 29
click at [491, 30] on input "Julien.Schweitzer@osldirect.com" at bounding box center [534, 33] width 177 height 29
type input "Julien.Schweitzer@osldirect.com"
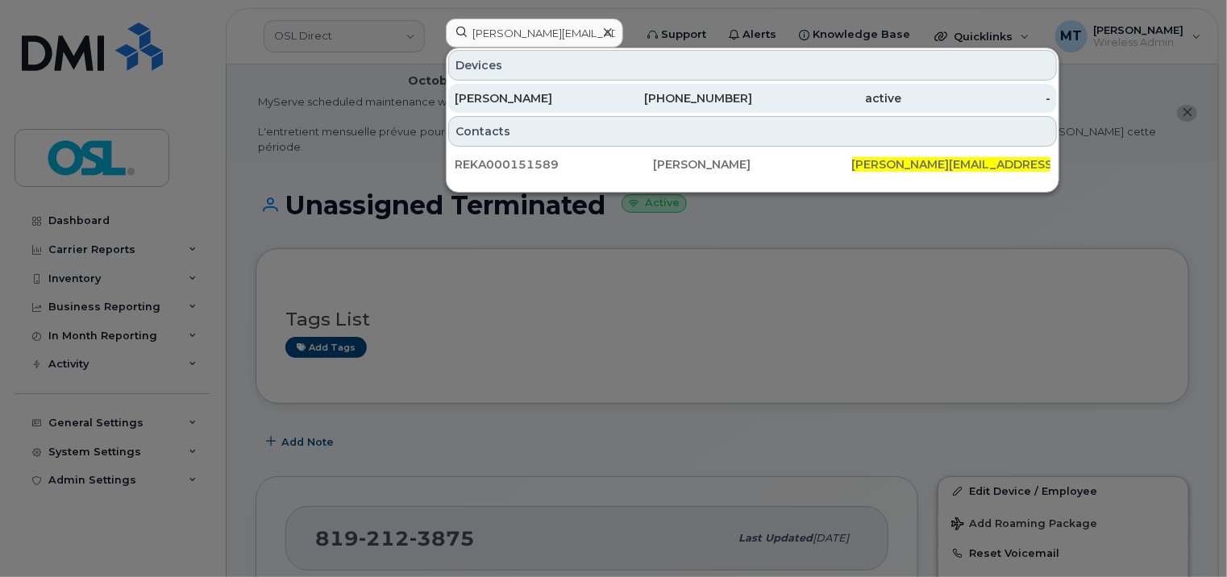
click at [577, 97] on div "[PERSON_NAME]" at bounding box center [529, 98] width 149 height 16
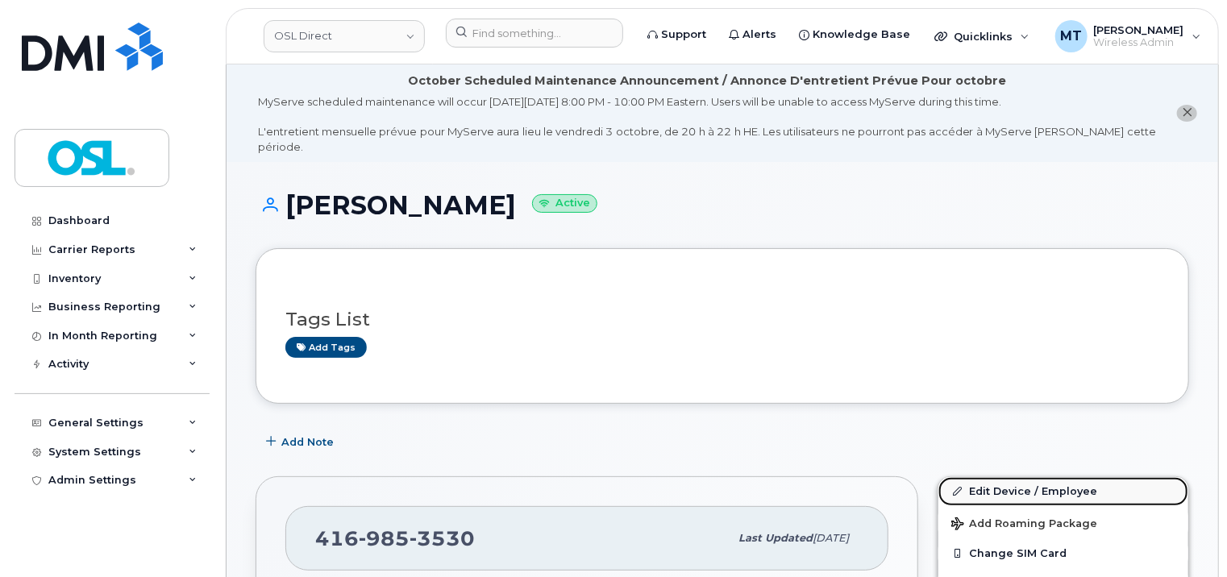
click at [1085, 477] on link "Edit Device / Employee" at bounding box center [1064, 491] width 250 height 29
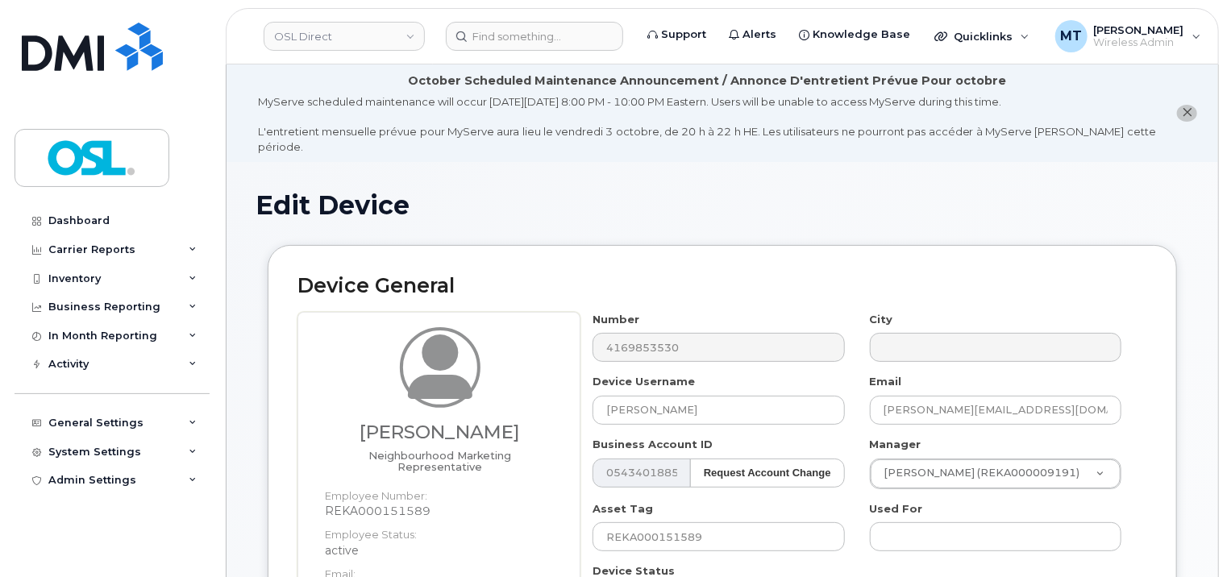
scroll to position [403, 0]
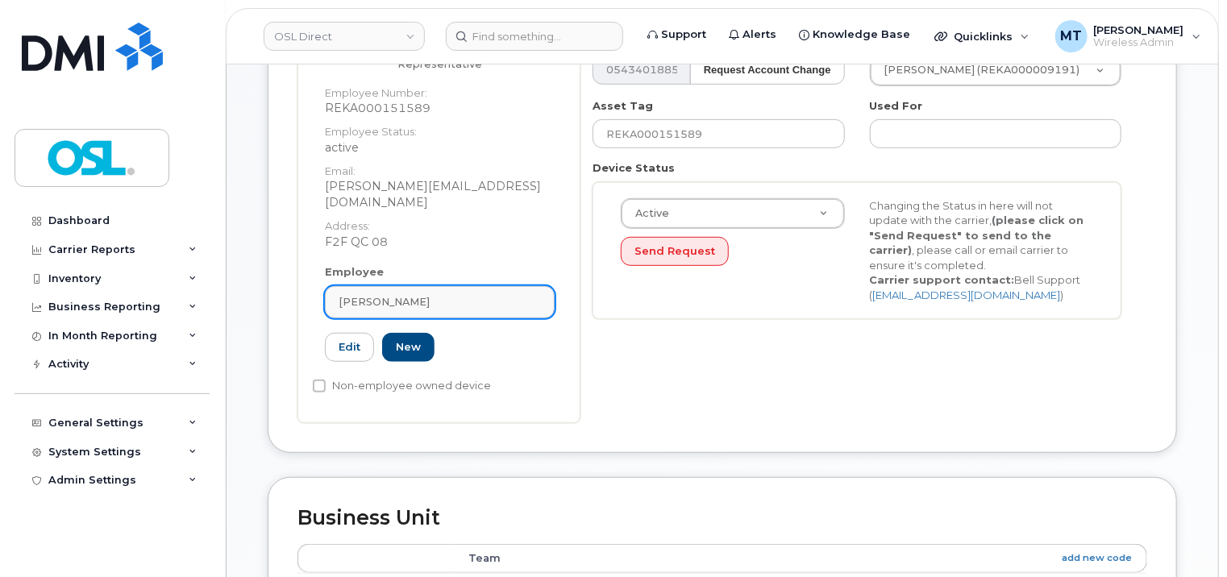
click at [463, 286] on link "[PERSON_NAME]" at bounding box center [440, 302] width 230 height 32
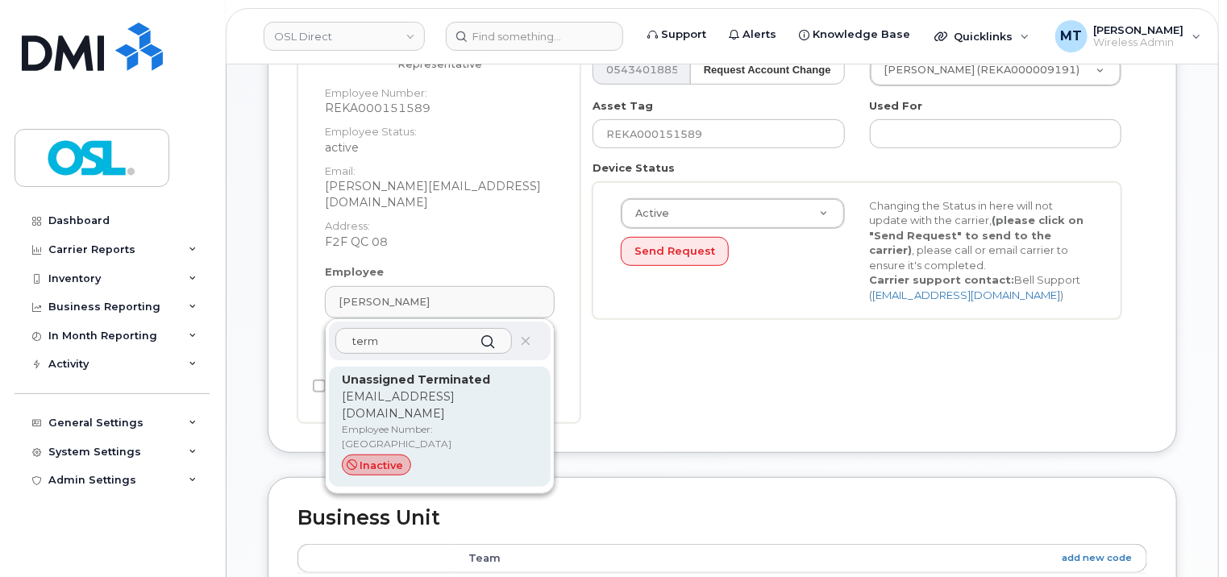
type input "term"
click at [452, 389] on p "[EMAIL_ADDRESS][DOMAIN_NAME]" at bounding box center [440, 406] width 196 height 34
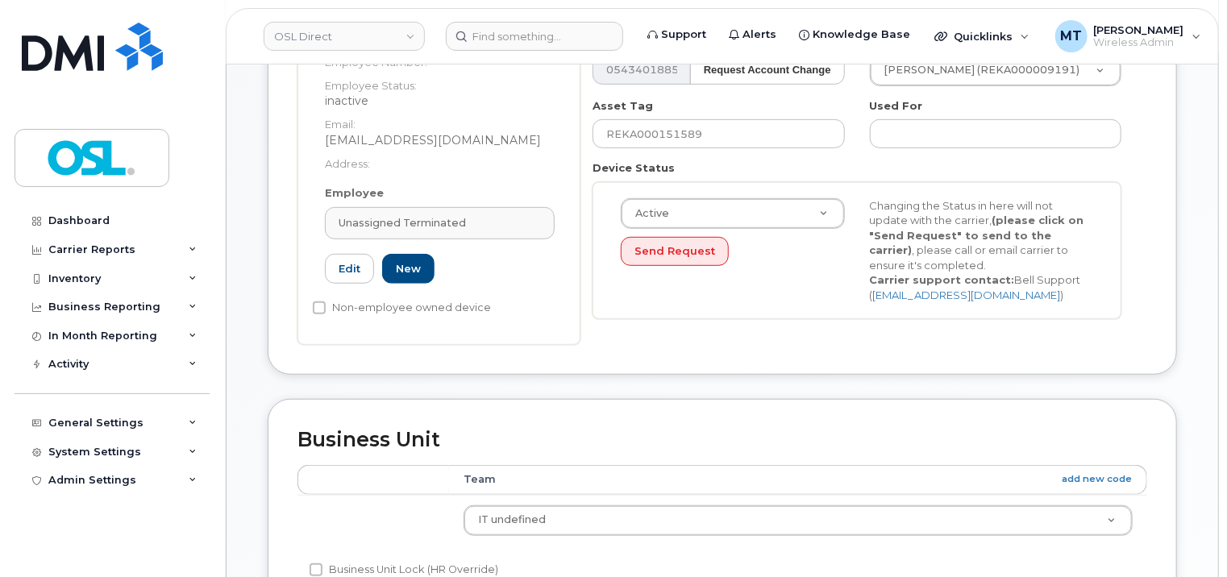
type input "UT"
type input "Unassigned Terminated"
type input "support_2@osldirect.com"
type input "4117510"
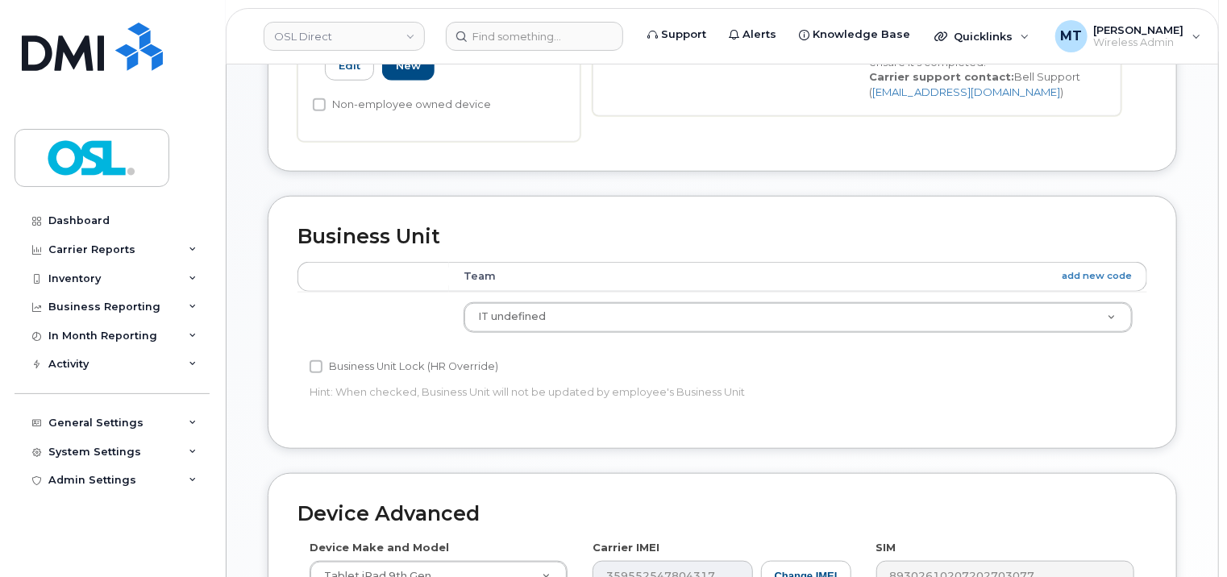
scroll to position [887, 0]
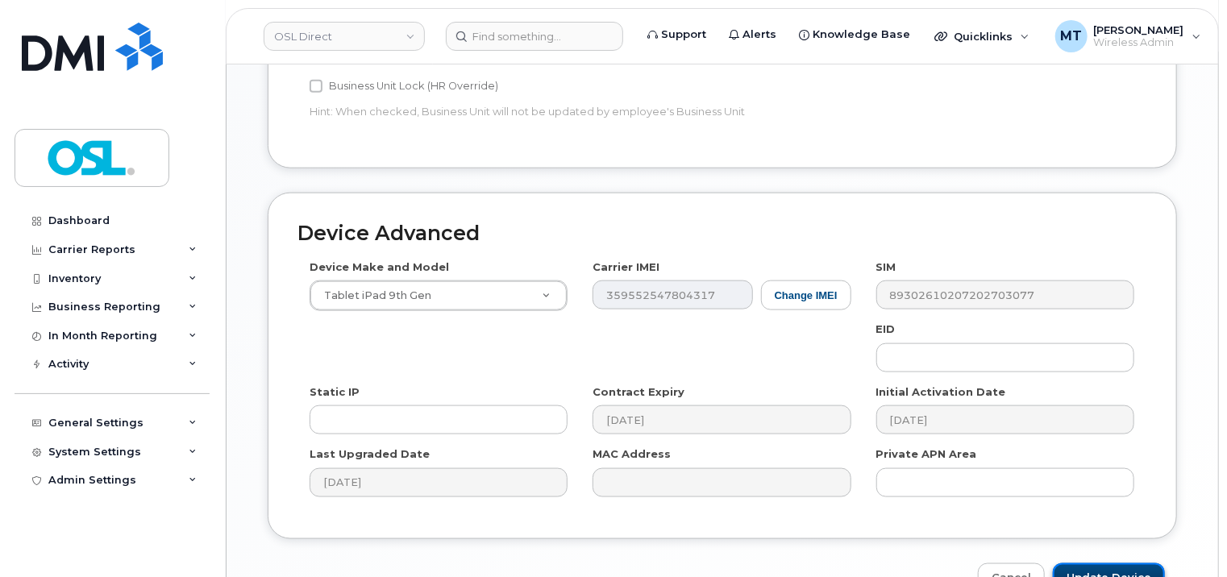
click at [1107, 564] on input "Update Device" at bounding box center [1109, 579] width 112 height 30
type input "Saving..."
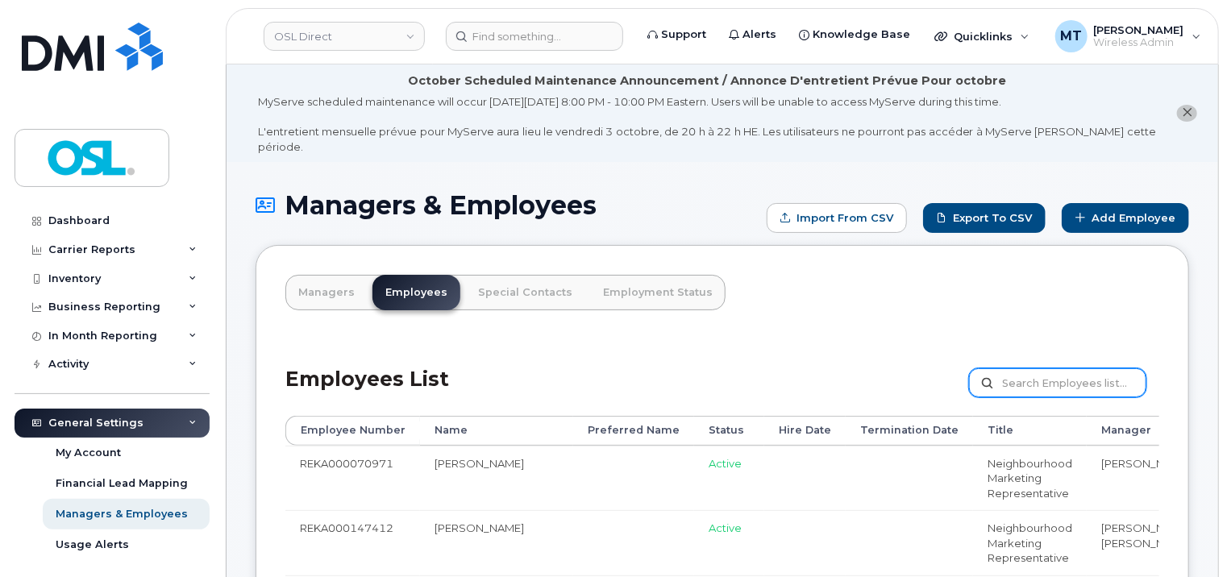
click at [1065, 369] on input "text" at bounding box center [1057, 383] width 177 height 29
paste input "REKA000151589"
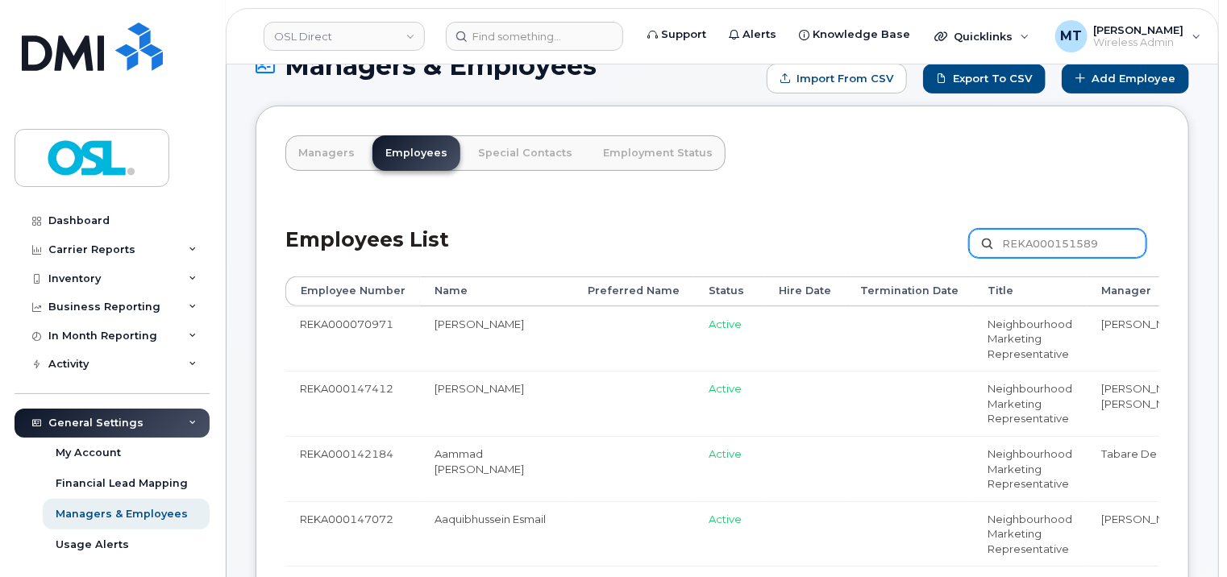
scroll to position [323, 0]
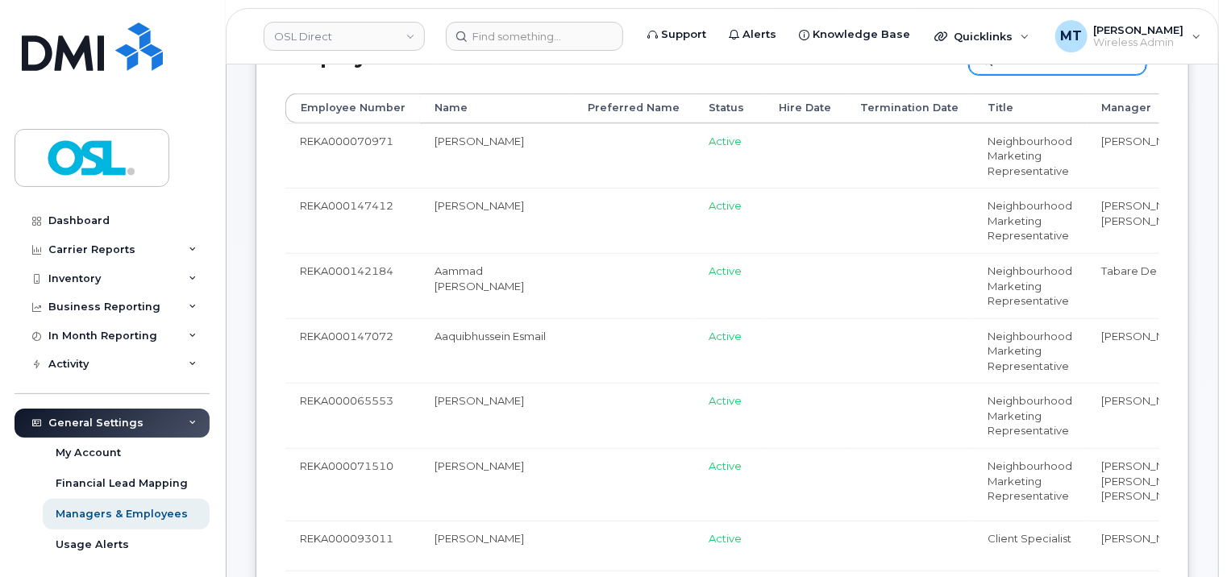
type input "REKA000151589"
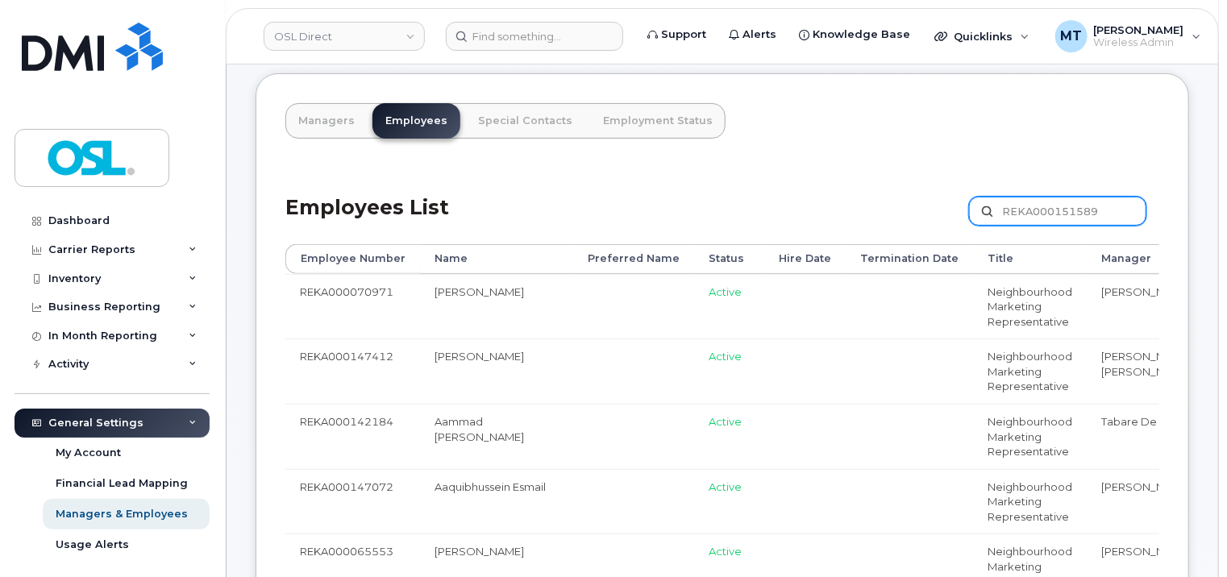
scroll to position [0, 0]
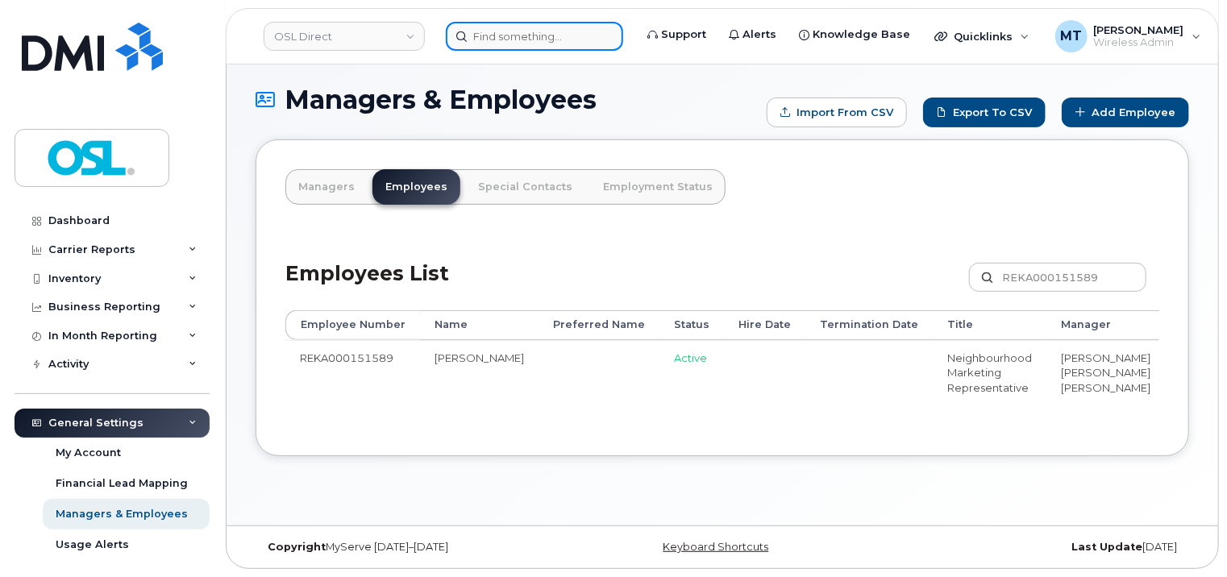
click at [545, 42] on input at bounding box center [534, 36] width 177 height 29
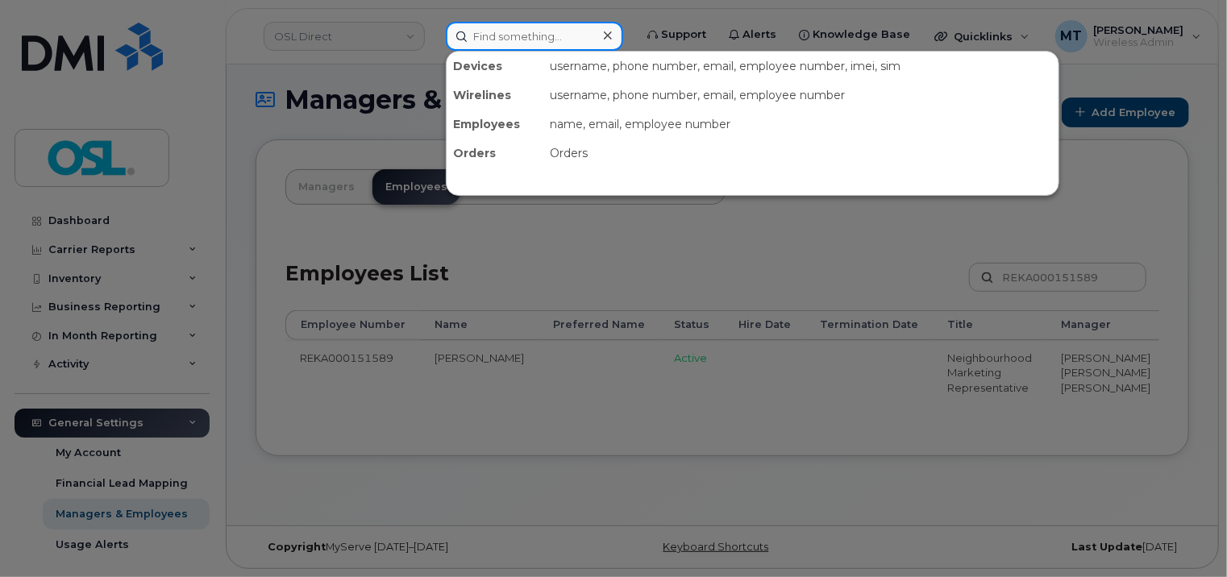
paste input "Julien.Schweitzer@osldirect.com"
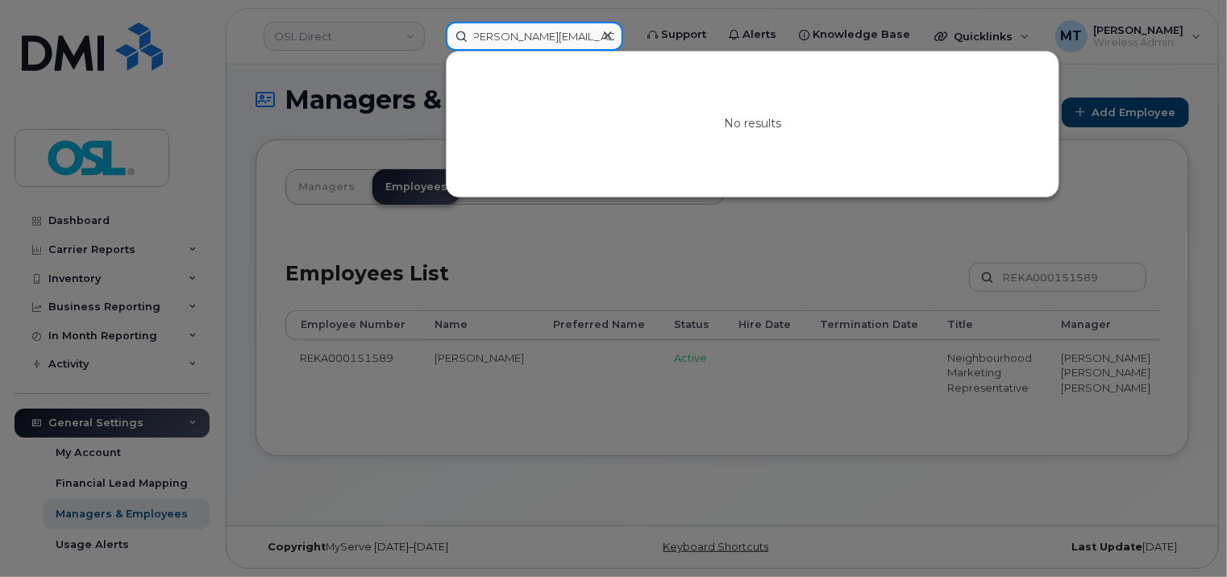
drag, startPoint x: 545, startPoint y: 35, endPoint x: 476, endPoint y: 35, distance: 69.4
click at [476, 35] on input "Julien.Schweitzer@osldirect.com" at bounding box center [534, 36] width 177 height 29
click at [487, 33] on input "Julien.Schweitzer@osldirect.com" at bounding box center [534, 36] width 177 height 29
type input "Julien.Schweitzer@osldirect.com"
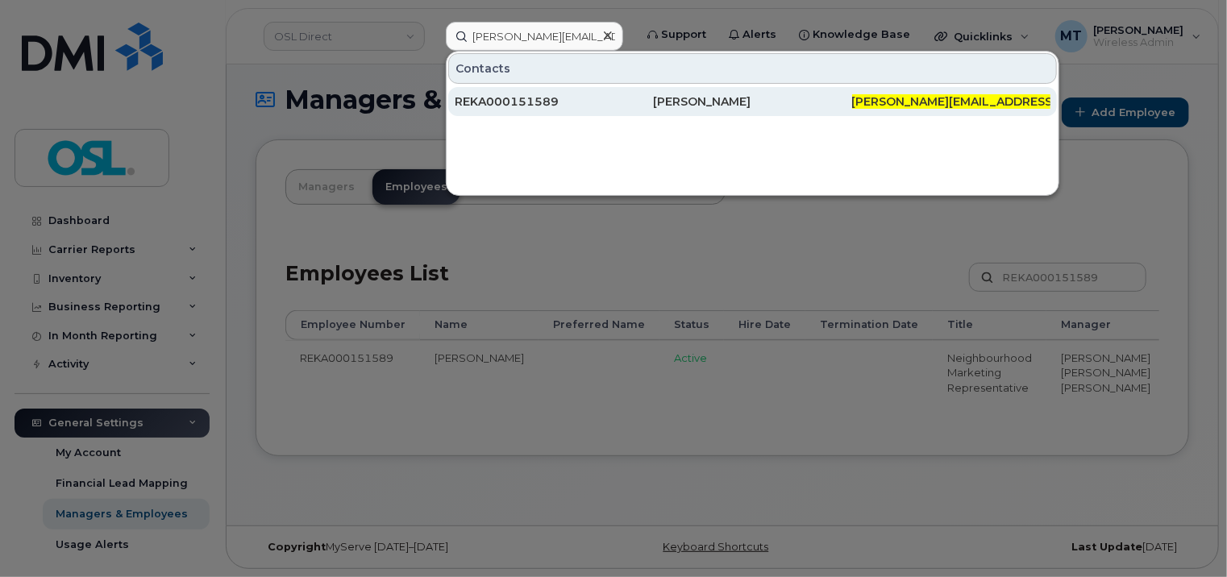
click at [555, 94] on div "REKA000151589" at bounding box center [554, 102] width 198 height 16
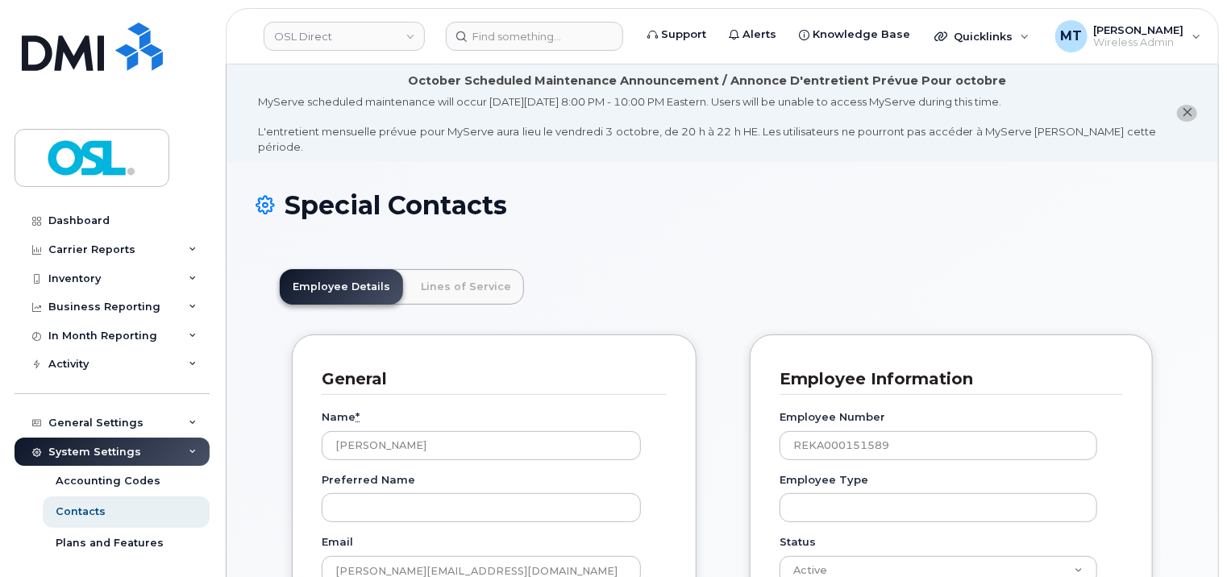
scroll to position [403, 0]
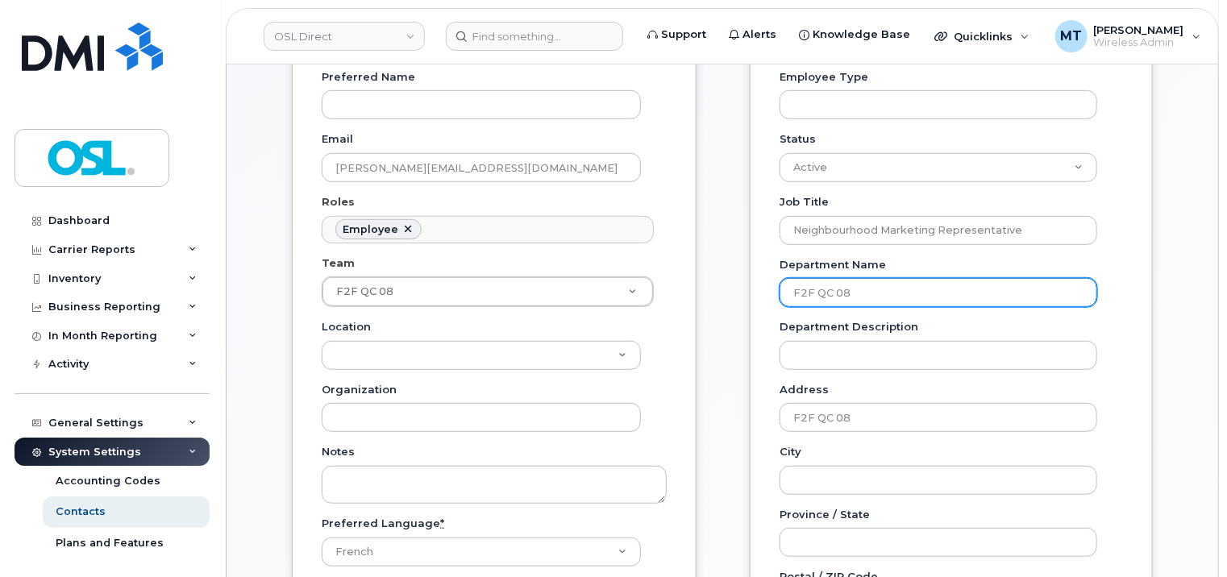
drag, startPoint x: 923, startPoint y: 281, endPoint x: 773, endPoint y: 281, distance: 150.8
click at [773, 281] on div "Employee Information Employee Number REKA000151589 Employee Type Status Active …" at bounding box center [951, 428] width 403 height 995
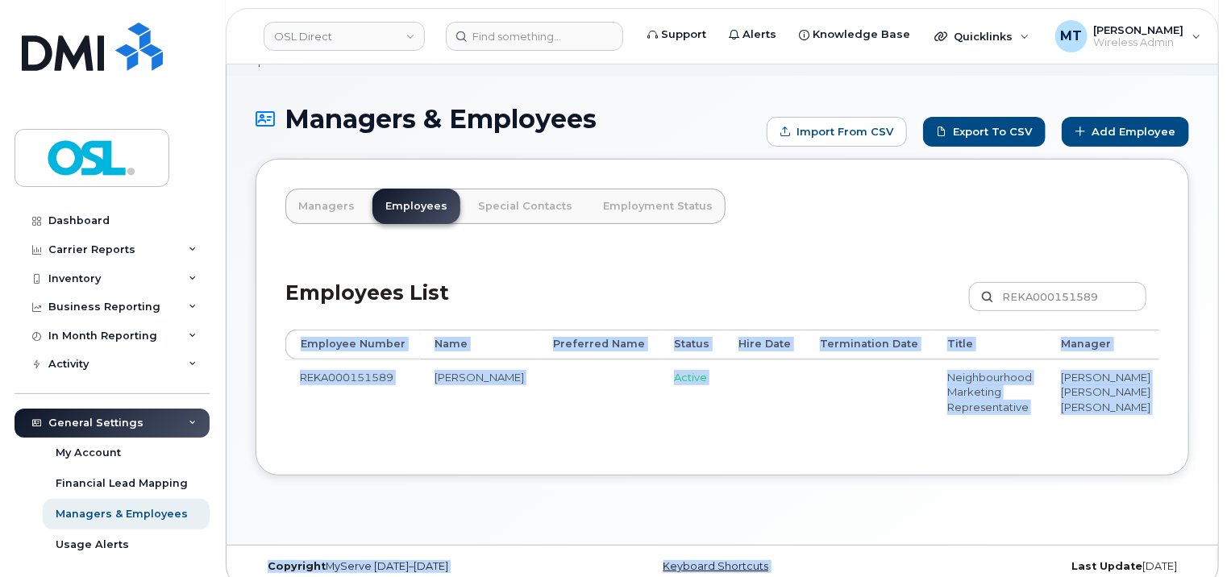
scroll to position [123, 0]
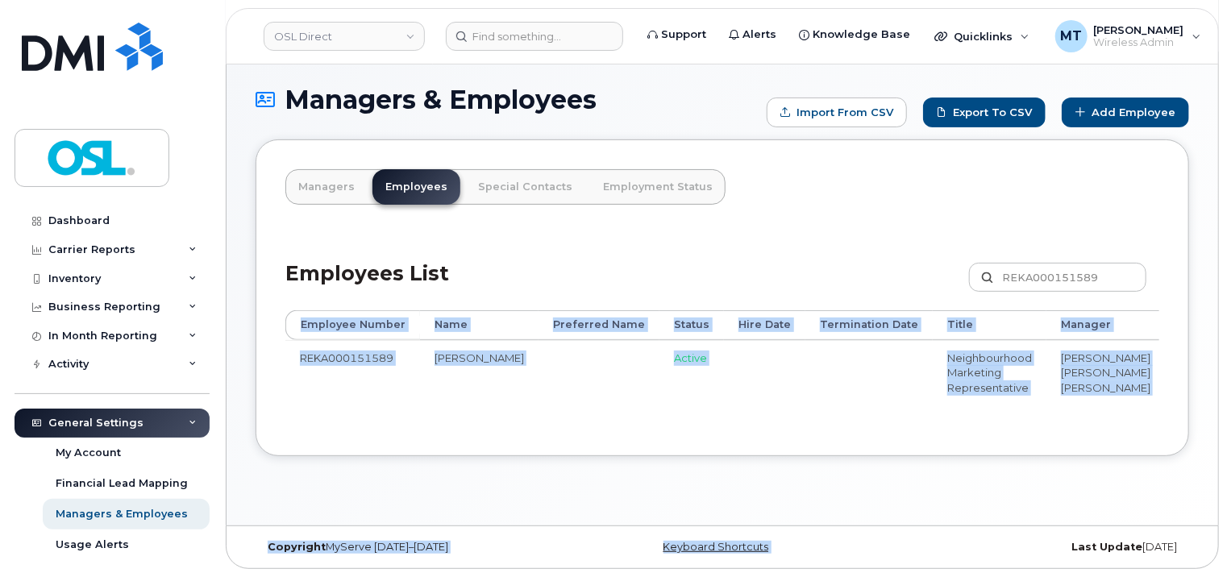
drag, startPoint x: 798, startPoint y: 558, endPoint x: 1044, endPoint y: 578, distance: 247.6
click at [1044, 577] on html "OSL Direct Support Alerts Knowledge Base Quicklinks Suspend / Cancel Device Cha…" at bounding box center [613, 235] width 1227 height 683
click at [1020, 448] on div "Managers Employees Special Contacts Employment Status Employees List REKA000151…" at bounding box center [723, 298] width 934 height 317
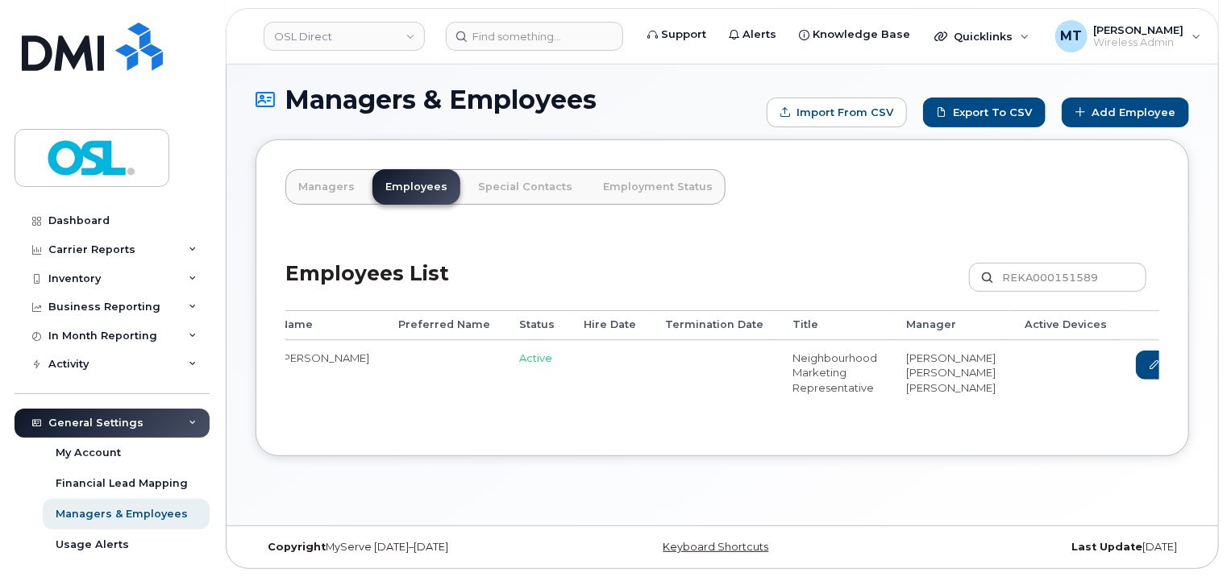
scroll to position [0, 210]
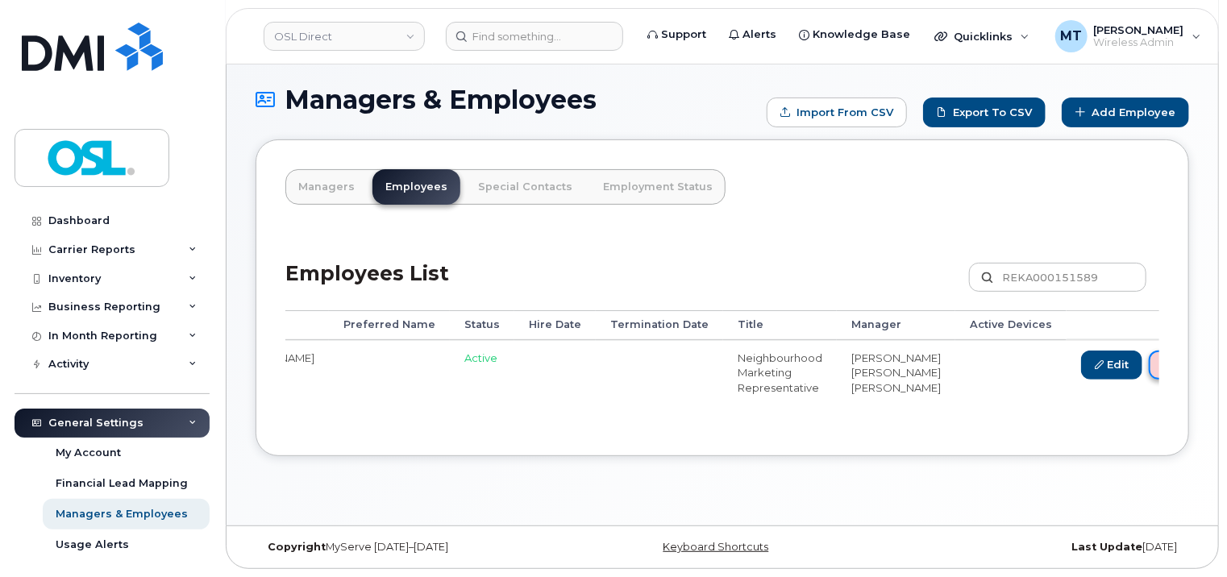
click at [1149, 351] on link "Delete" at bounding box center [1187, 366] width 77 height 30
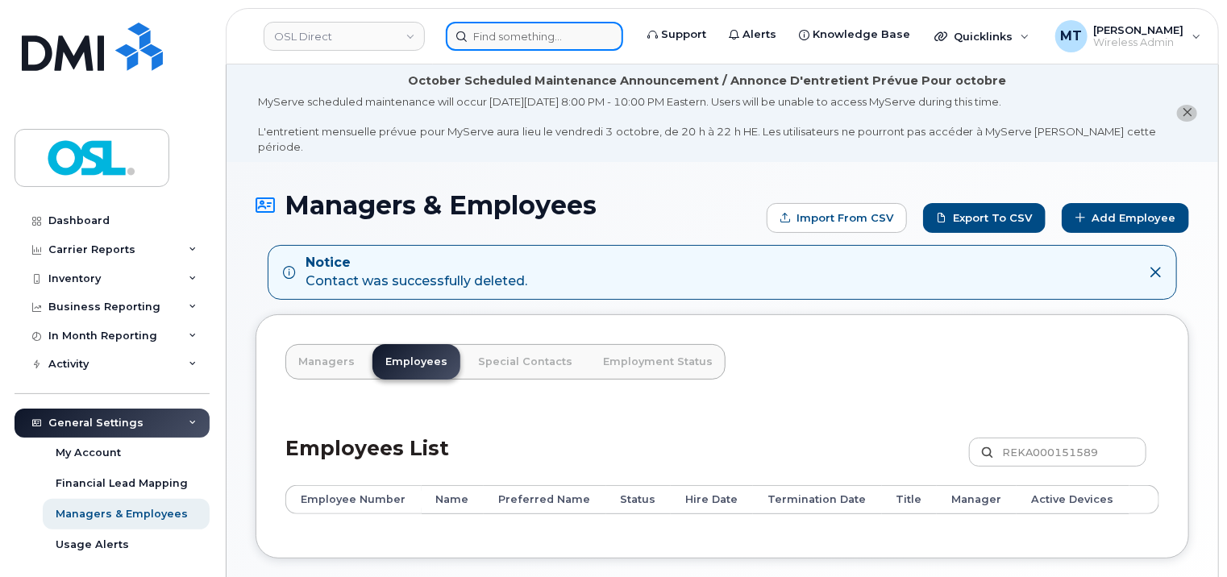
click at [465, 40] on input at bounding box center [534, 36] width 177 height 29
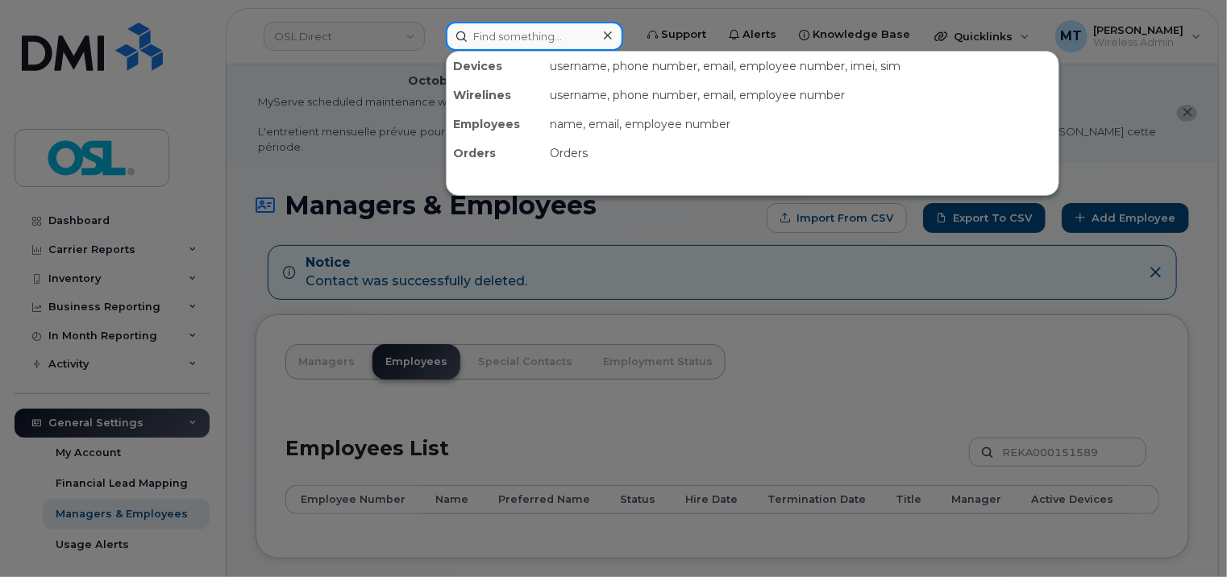
paste input "Philippe.Rugango@osldirect.com"
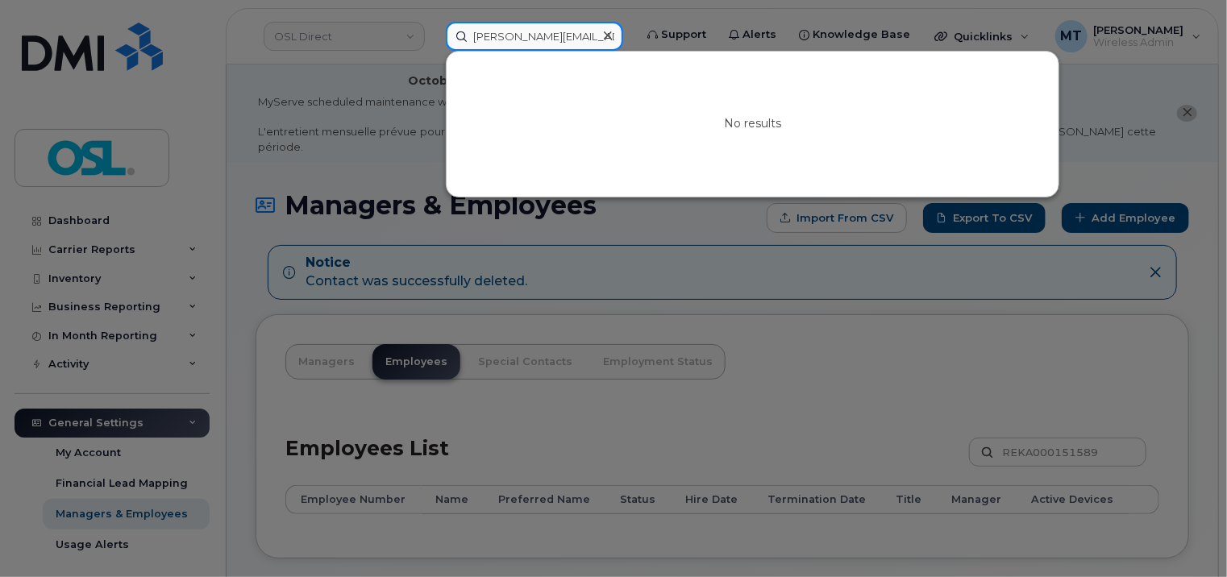
drag, startPoint x: 499, startPoint y: 39, endPoint x: 443, endPoint y: 39, distance: 56.5
click at [443, 39] on div "Philippe.Rugango@osldirect.com No results" at bounding box center [534, 36] width 203 height 29
click at [487, 39] on input "Philippe.Rugango@osldirect.com" at bounding box center [534, 36] width 177 height 29
type input "[PERSON_NAME][EMAIL_ADDRESS][DOMAIN_NAME]"
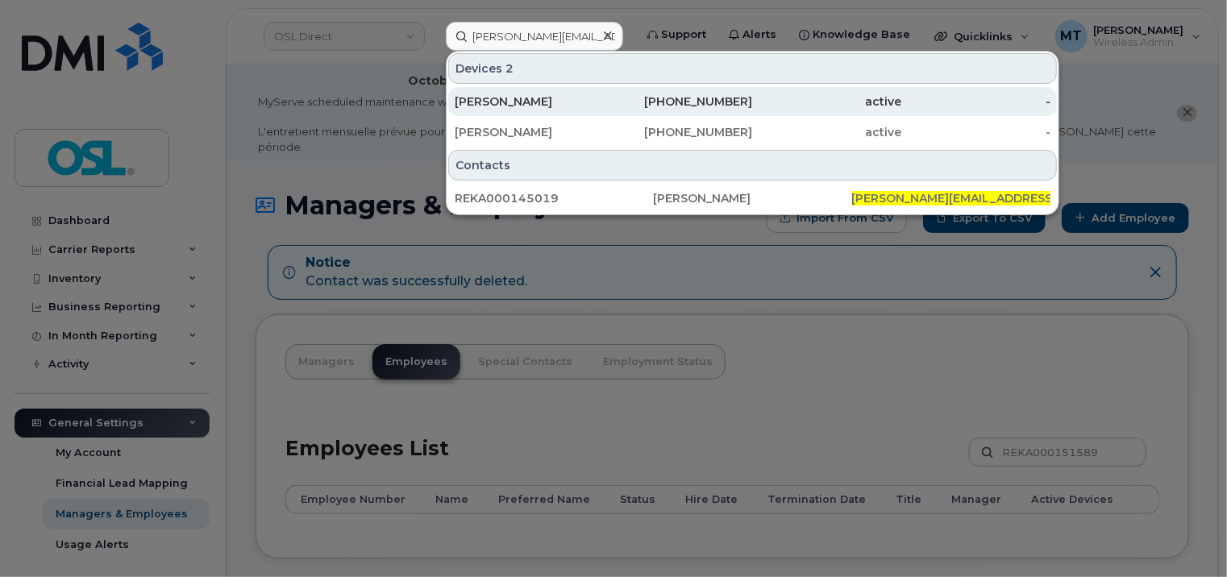
click at [604, 113] on div "438-341-8409" at bounding box center [678, 101] width 149 height 29
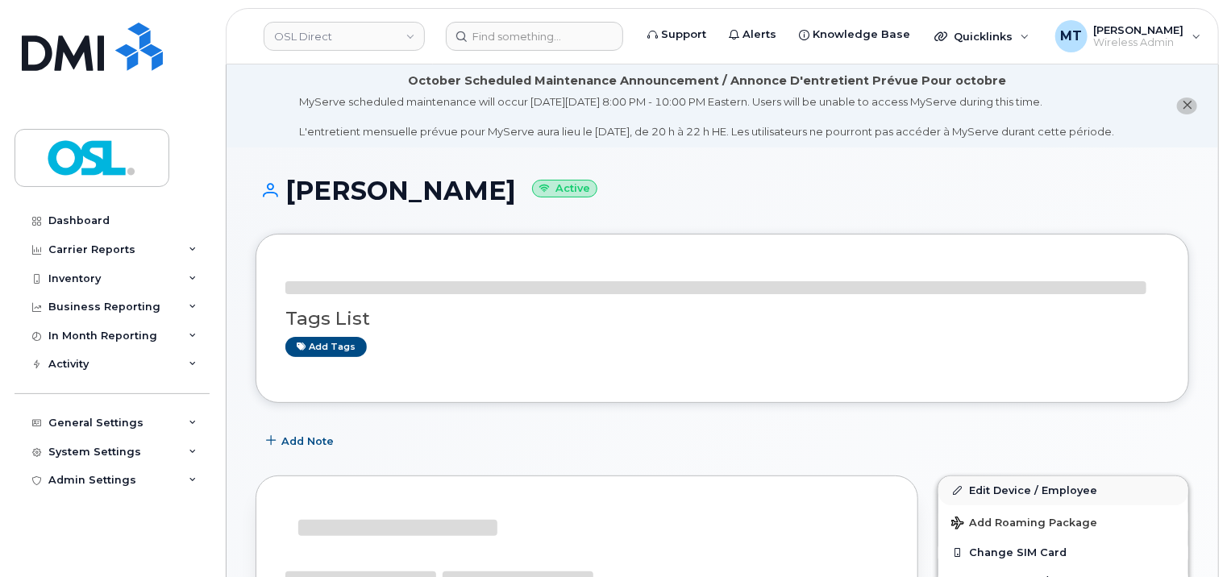
click at [1032, 234] on div "[PERSON_NAME] Active" at bounding box center [723, 205] width 934 height 57
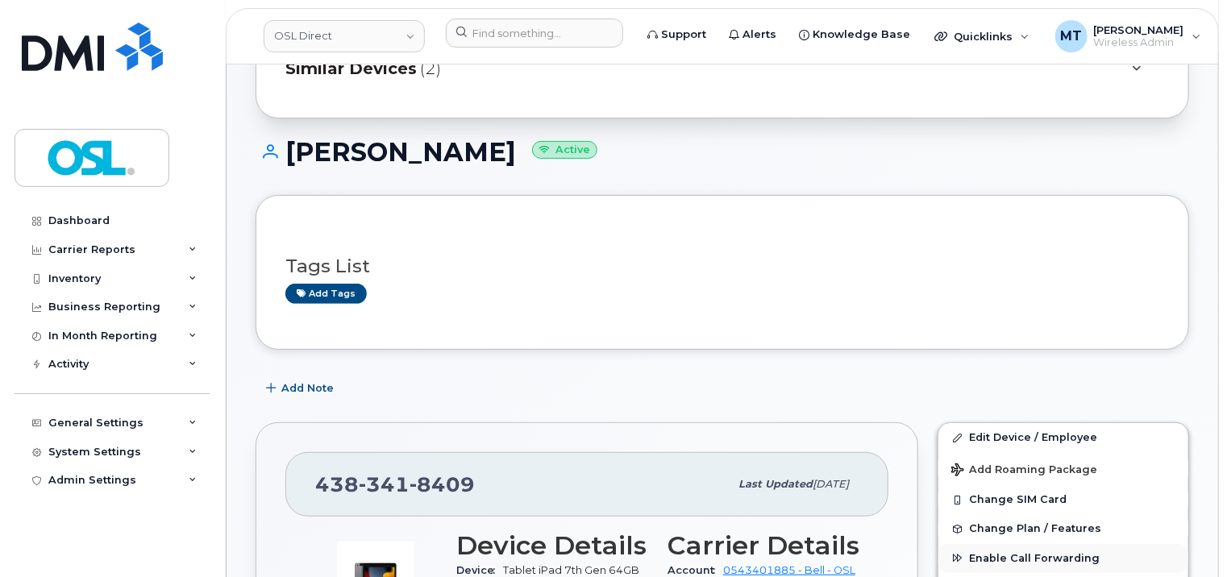
scroll to position [403, 0]
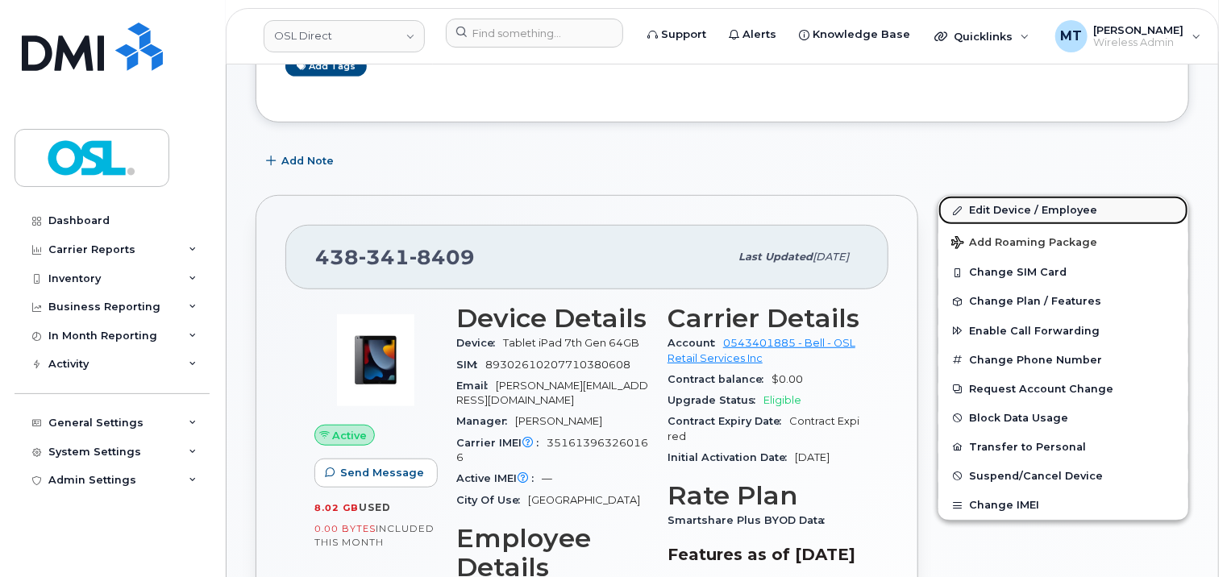
click at [1045, 201] on link "Edit Device / Employee" at bounding box center [1064, 210] width 250 height 29
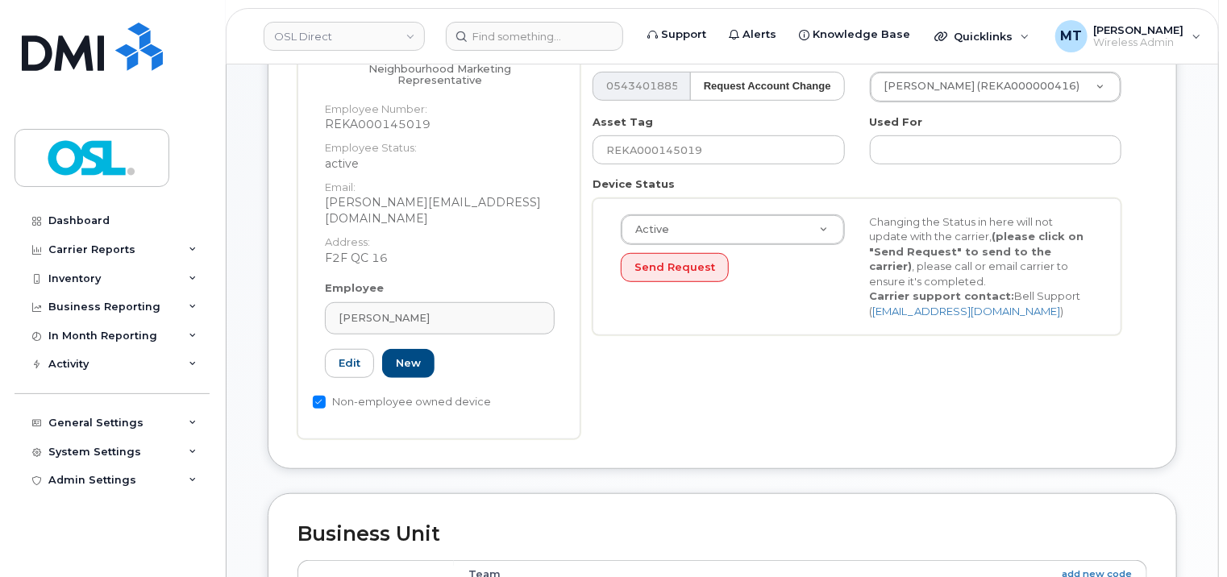
scroll to position [403, 0]
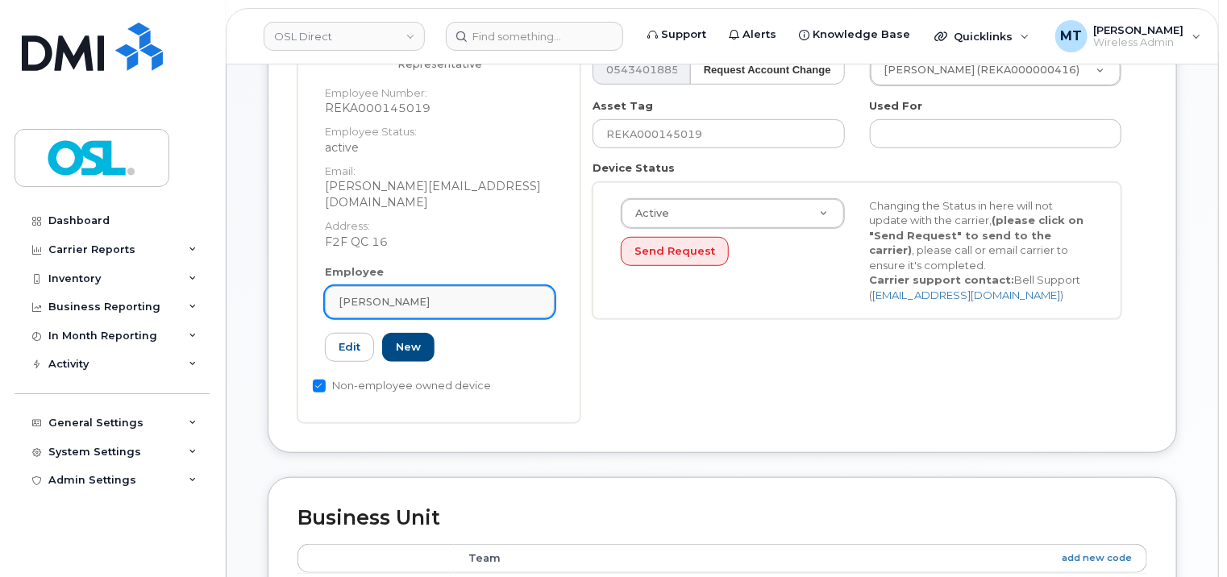
click at [459, 294] on div "[PERSON_NAME]" at bounding box center [440, 301] width 202 height 15
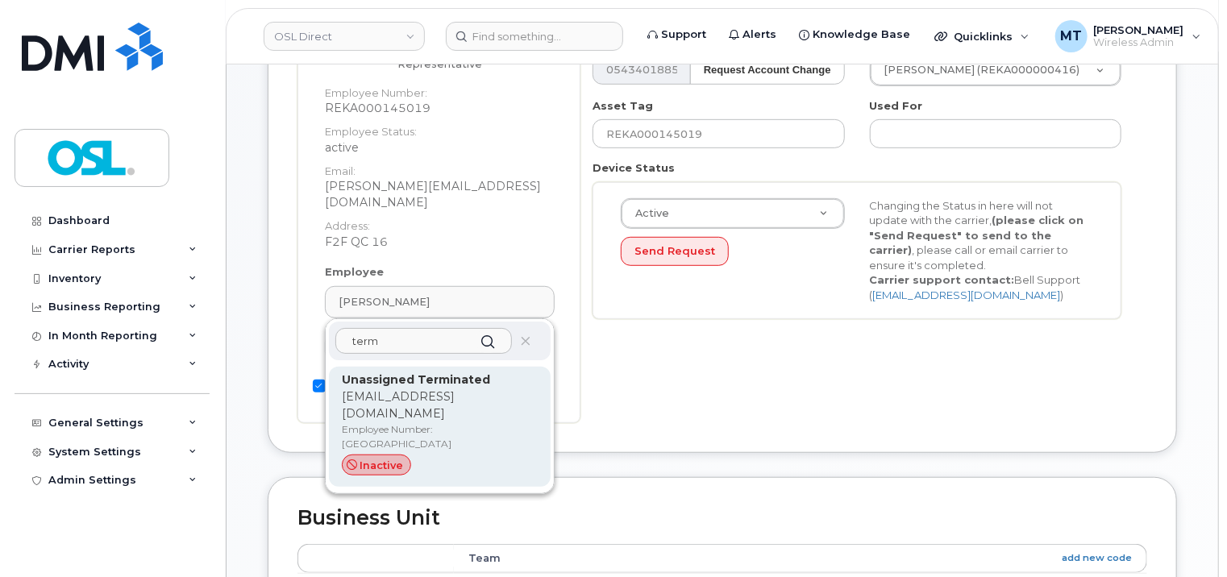
type input "term"
click at [439, 373] on strong "Unassigned Terminated" at bounding box center [416, 380] width 148 height 15
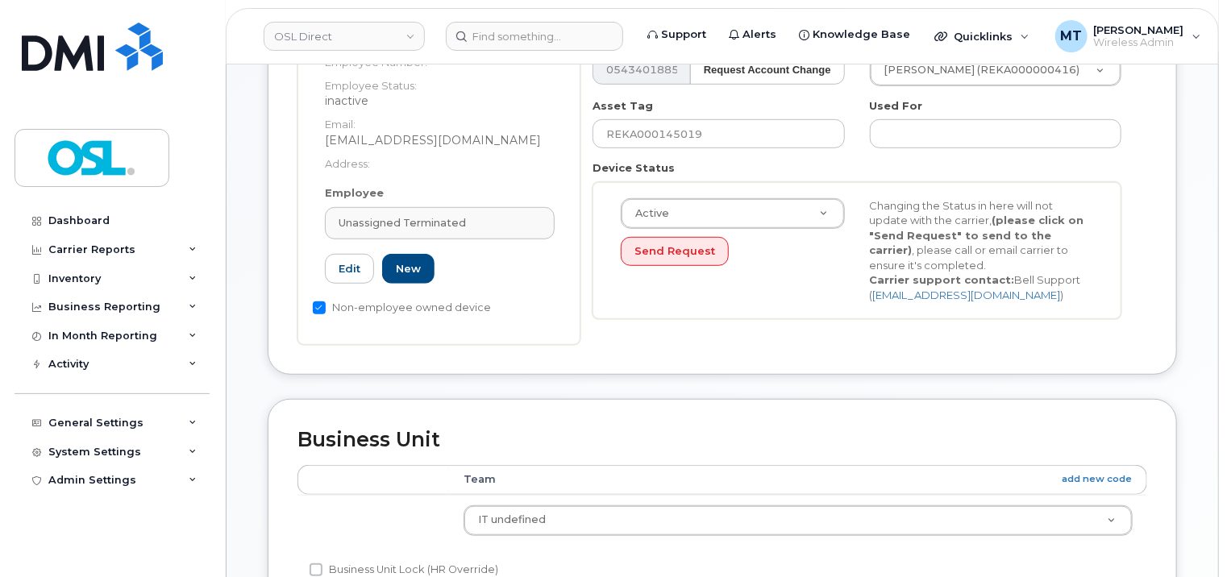
type input "UT"
type input "Unassigned Terminated"
type input "support_2@osldirect.com"
type input "4117510"
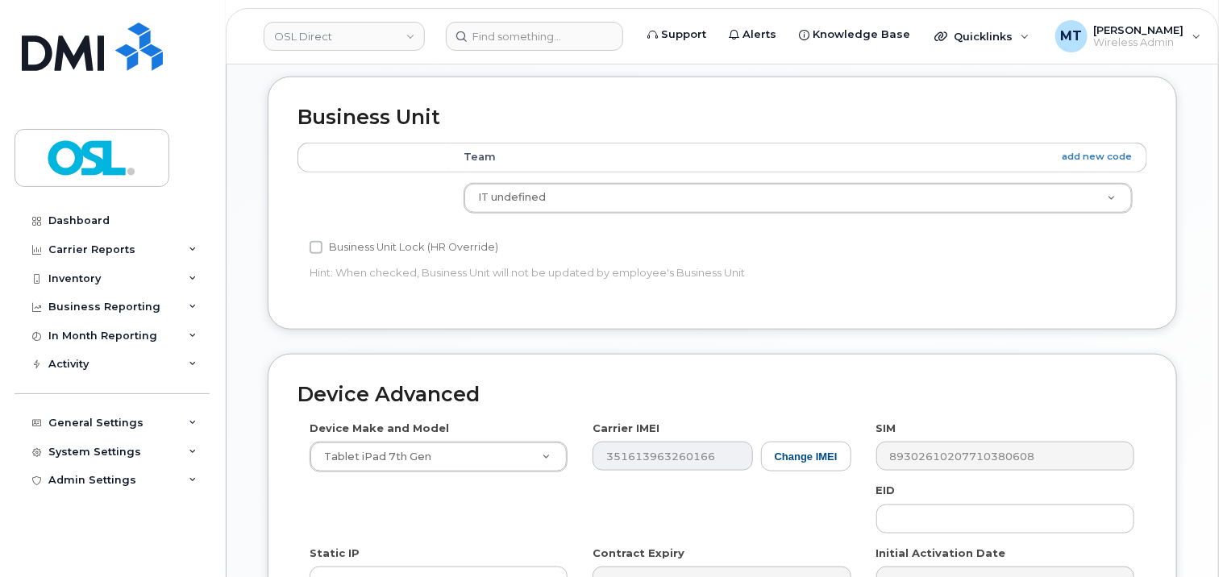
scroll to position [965, 0]
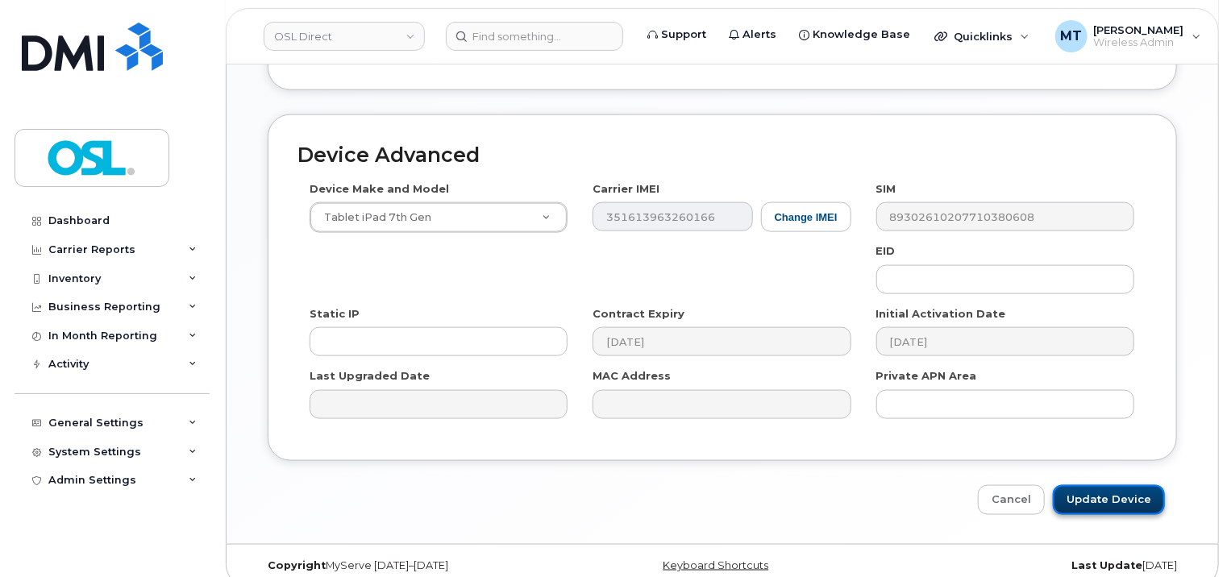
click at [1103, 485] on input "Update Device" at bounding box center [1109, 500] width 112 height 30
type input "Saving..."
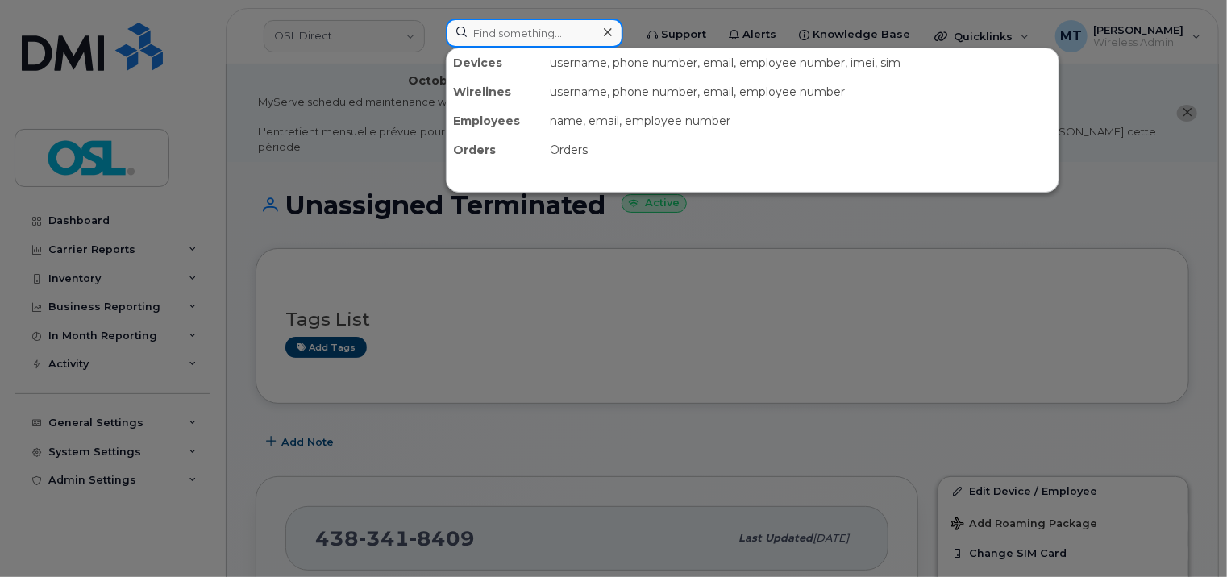
click at [552, 43] on input at bounding box center [534, 33] width 177 height 29
paste input "Philippe.Rugango@osldirect.com"
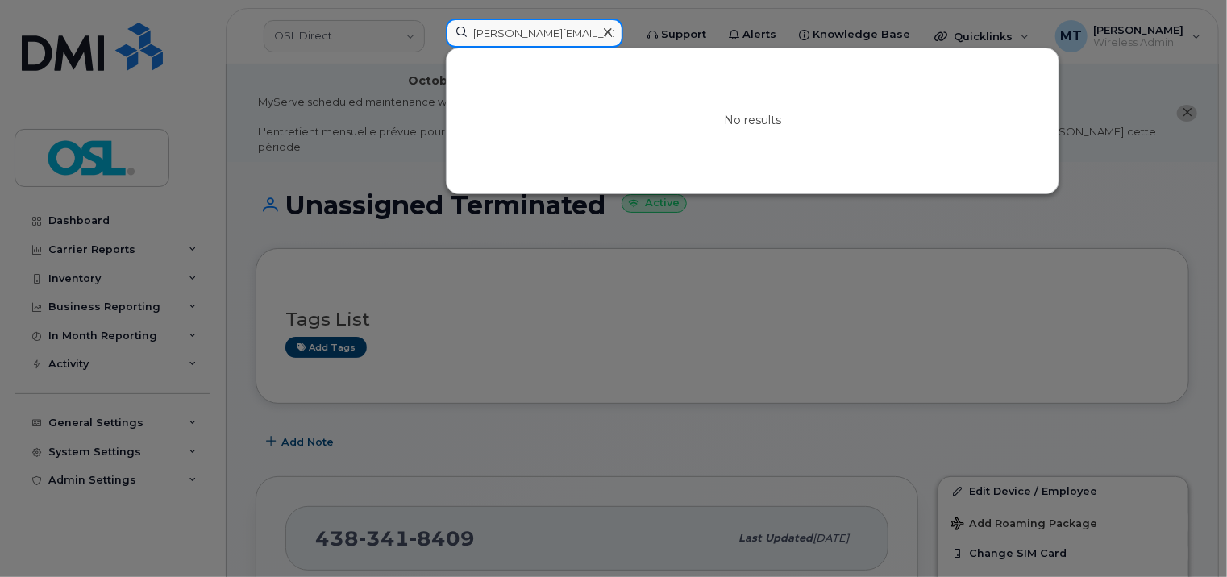
drag, startPoint x: 502, startPoint y: 32, endPoint x: 455, endPoint y: 34, distance: 47.6
click at [455, 34] on input "Philippe.Rugango@osldirect.com" at bounding box center [534, 33] width 177 height 29
click at [498, 34] on input "Philippe.Rugango@osldirect.com" at bounding box center [534, 33] width 177 height 29
type input "Philippe.Rugango@osldirect.com"
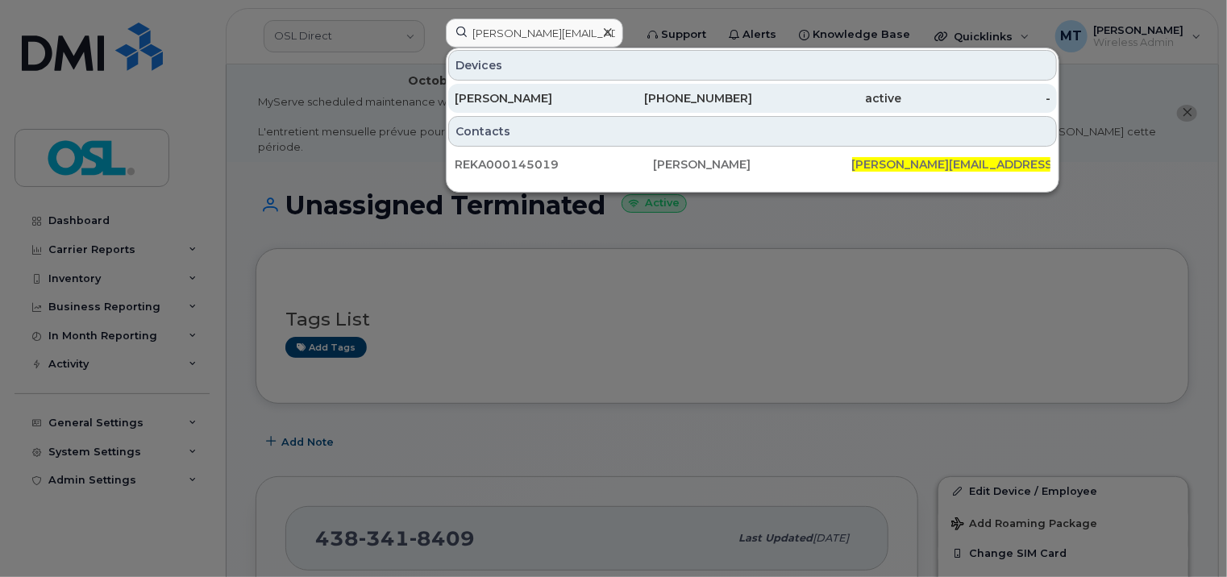
click at [556, 88] on div "[PERSON_NAME]" at bounding box center [529, 98] width 149 height 29
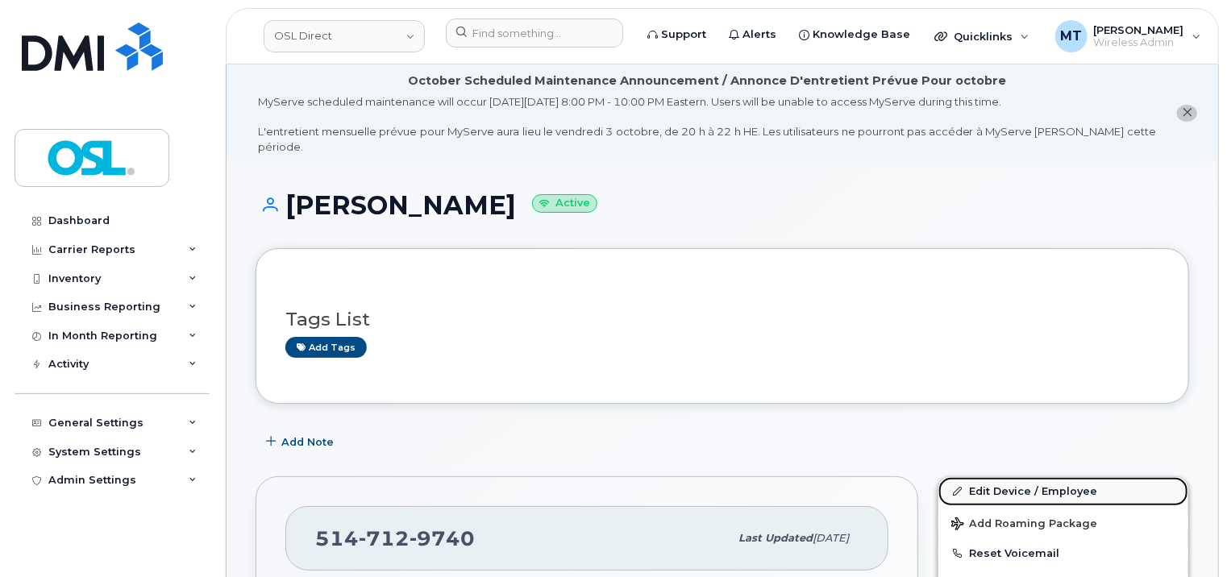
click at [1052, 481] on link "Edit Device / Employee" at bounding box center [1064, 491] width 250 height 29
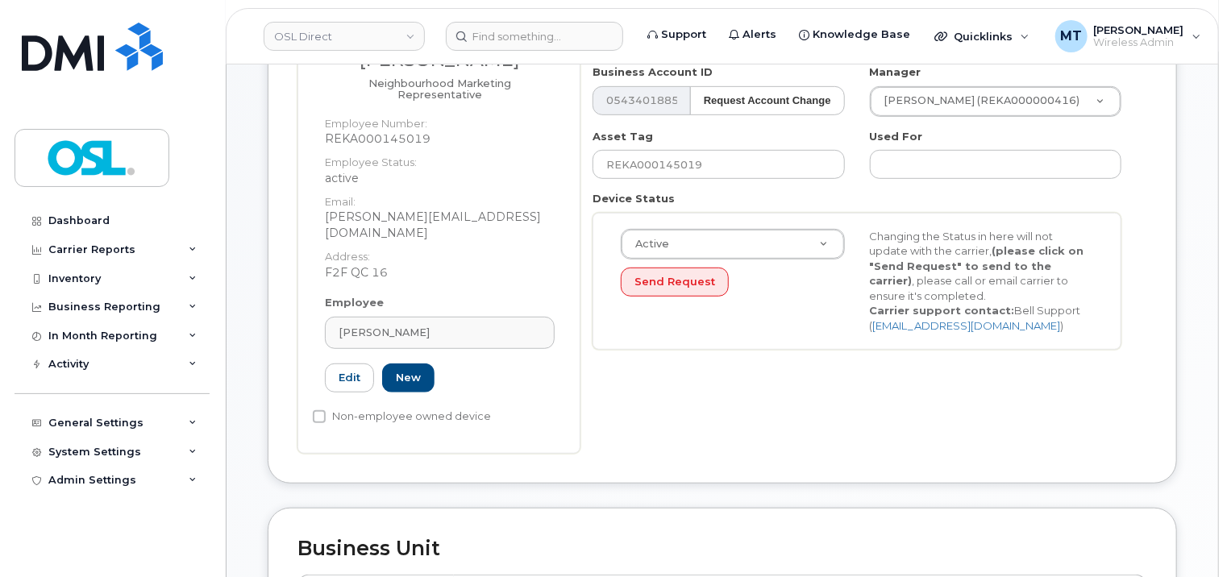
scroll to position [484, 0]
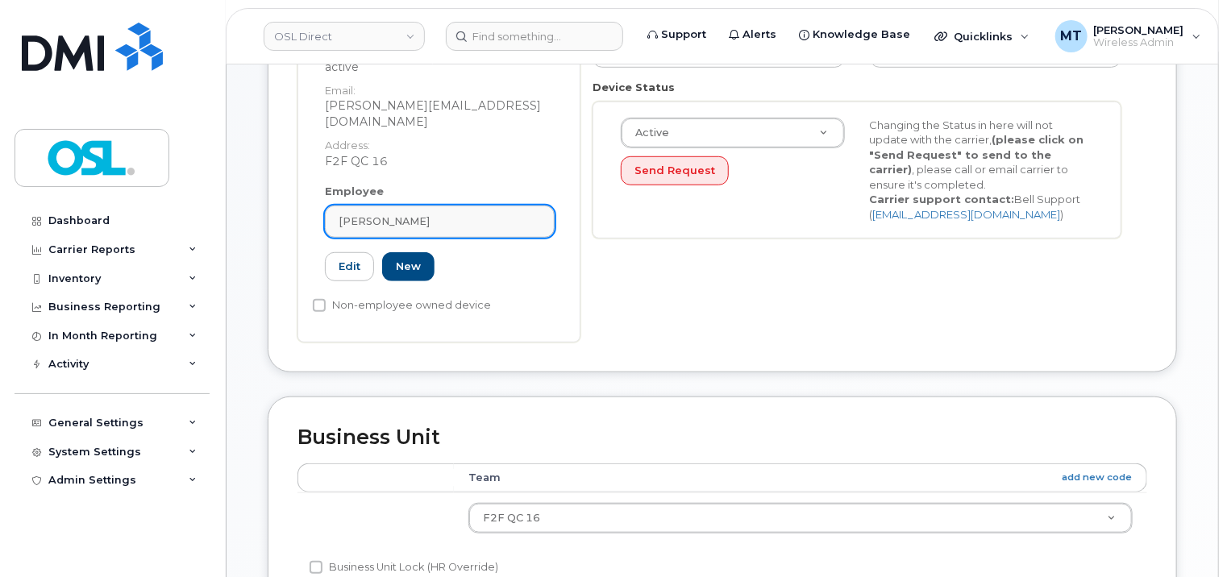
click at [468, 214] on div "[PERSON_NAME]" at bounding box center [440, 221] width 202 height 15
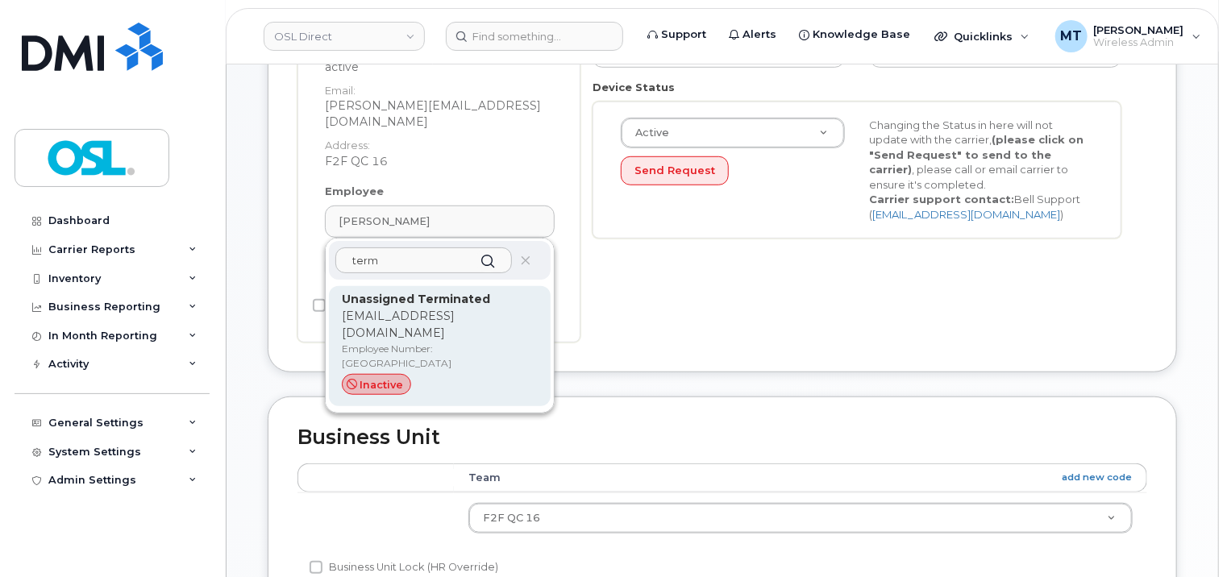
type input "term"
click at [462, 292] on strong "Unassigned Terminated" at bounding box center [416, 299] width 148 height 15
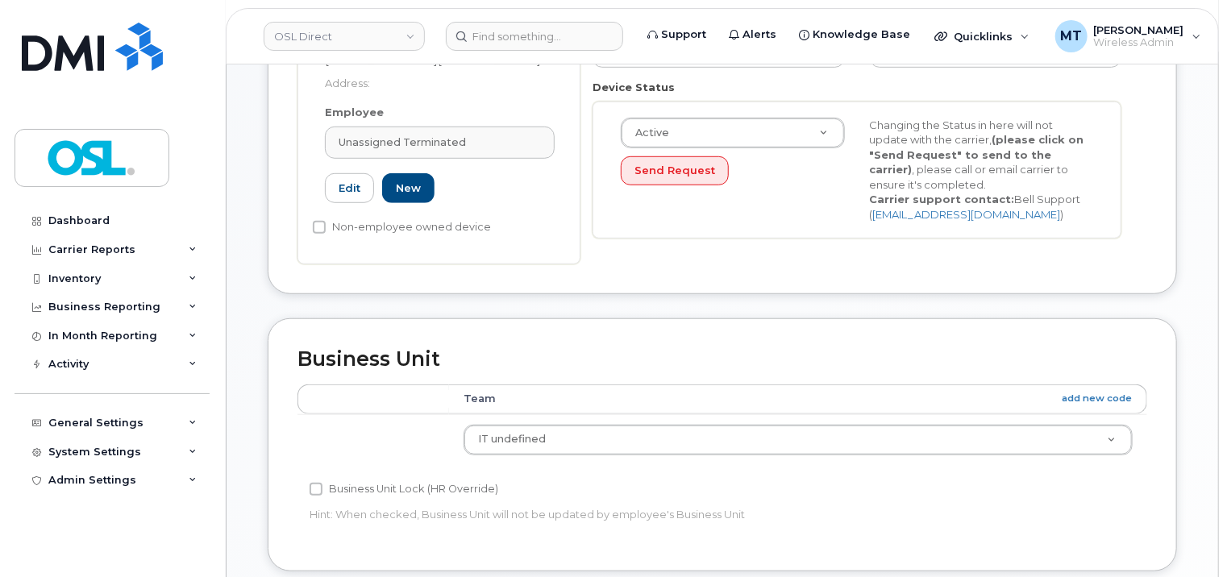
type input "UT"
type input "Unassigned Terminated"
type input "support_2@osldirect.com"
type input "4117510"
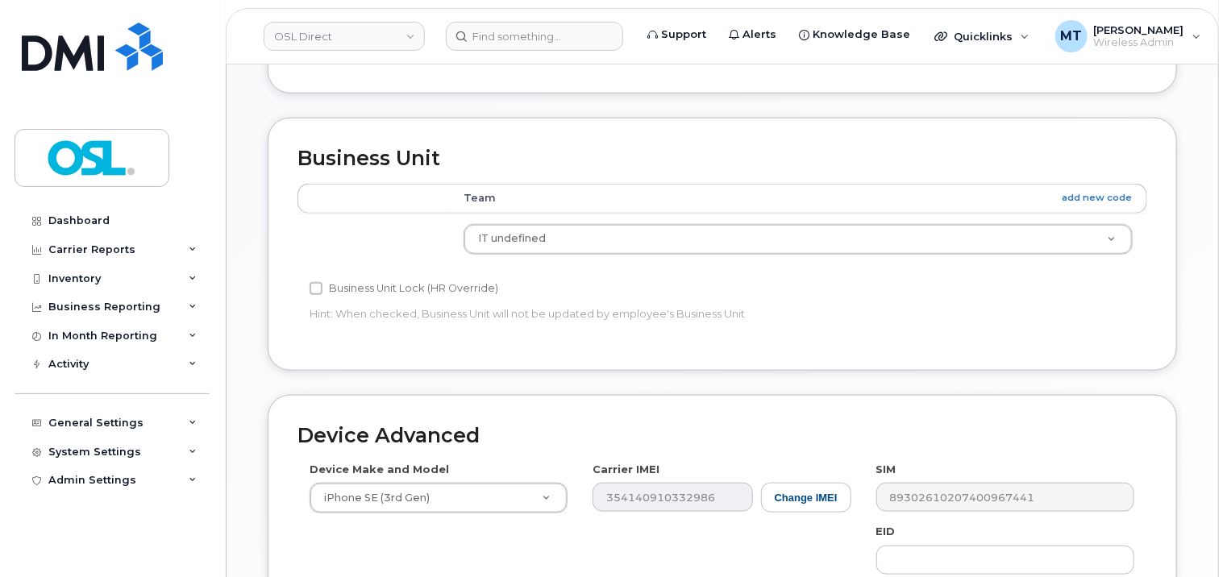
scroll to position [948, 0]
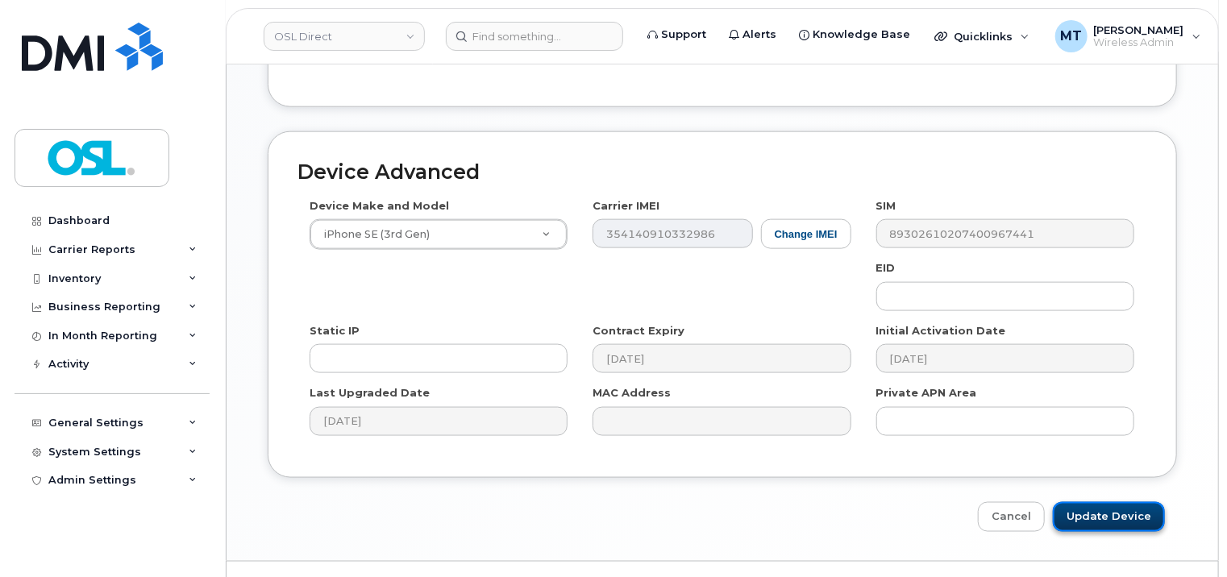
click at [1094, 502] on input "Update Device" at bounding box center [1109, 517] width 112 height 30
type input "Saving..."
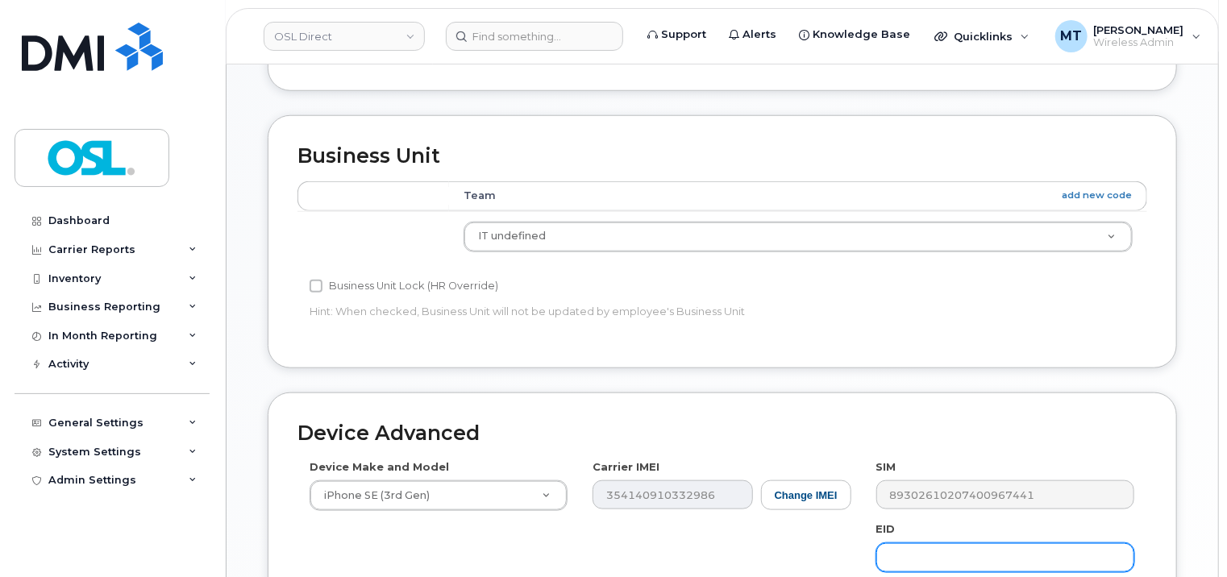
scroll to position [626, 0]
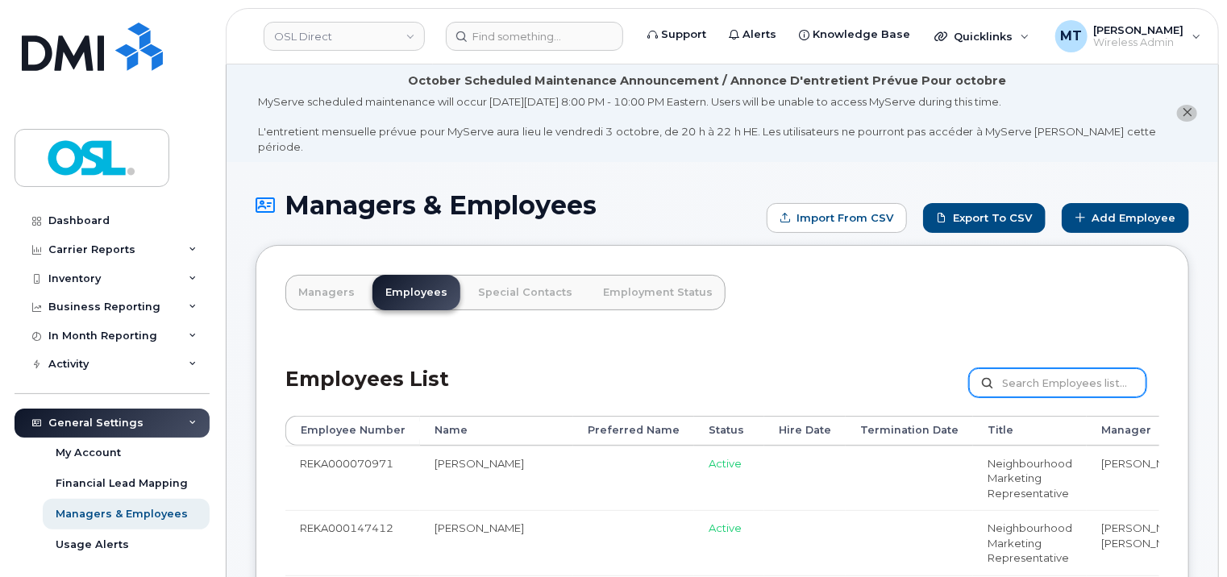
click at [1016, 369] on input "text" at bounding box center [1057, 383] width 177 height 29
paste input "[PERSON_NAME][EMAIL_ADDRESS][DOMAIN_NAME]"
paste input "REKA000145019"
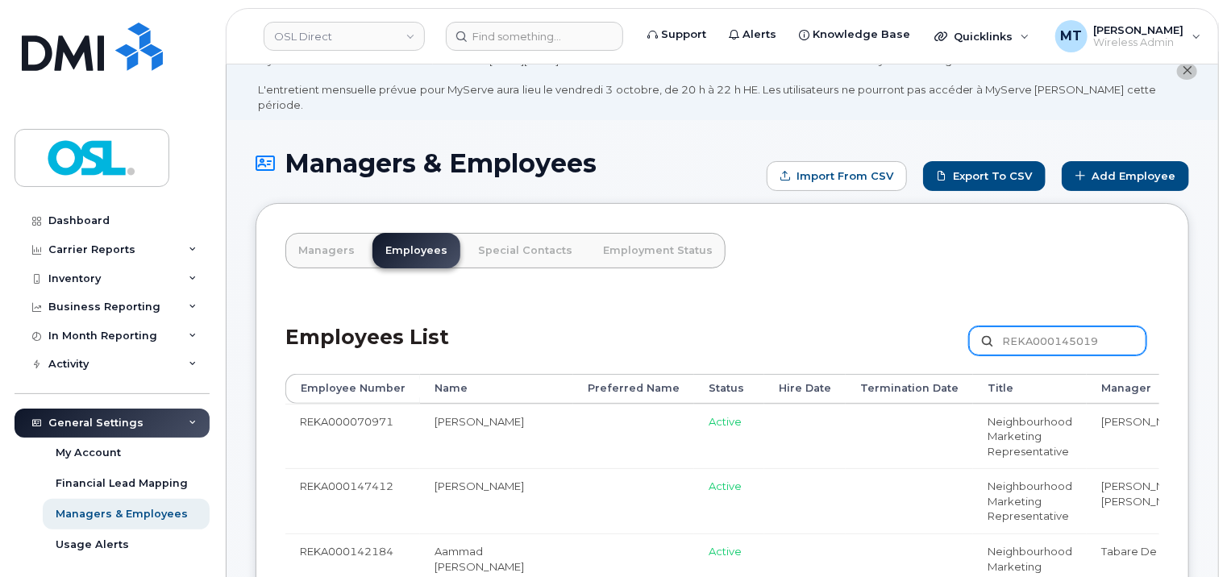
scroll to position [161, 0]
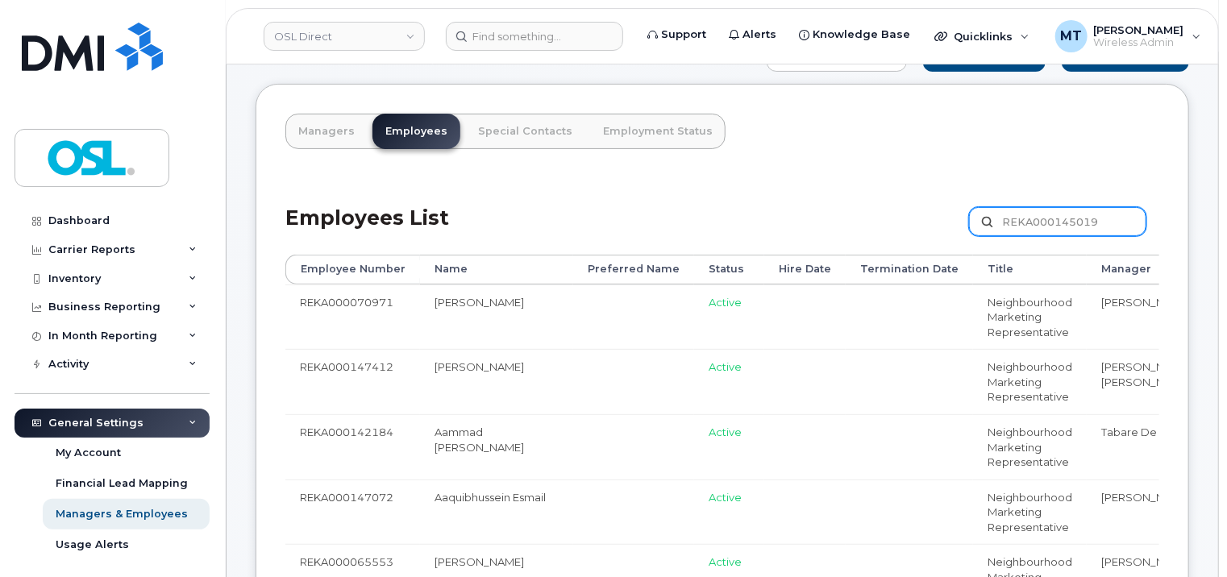
type input "REKA000145019"
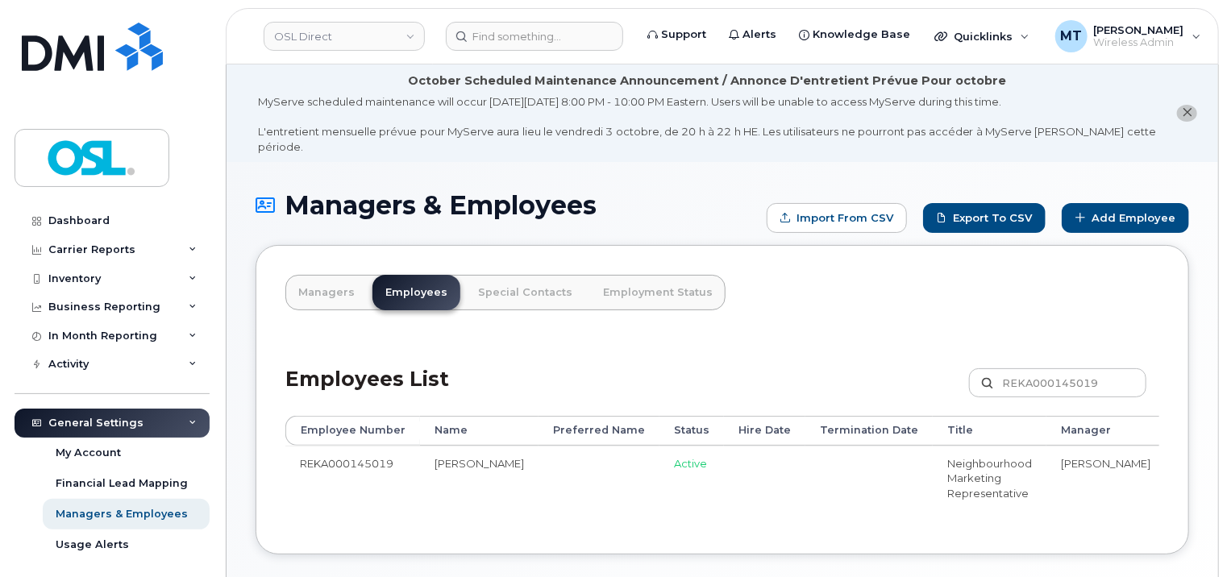
drag, startPoint x: 1023, startPoint y: 510, endPoint x: 1139, endPoint y: 519, distance: 116.5
click at [1139, 519] on div "Managers Employees Special Contacts Employment Status Employees List REKA000145…" at bounding box center [723, 400] width 934 height 310
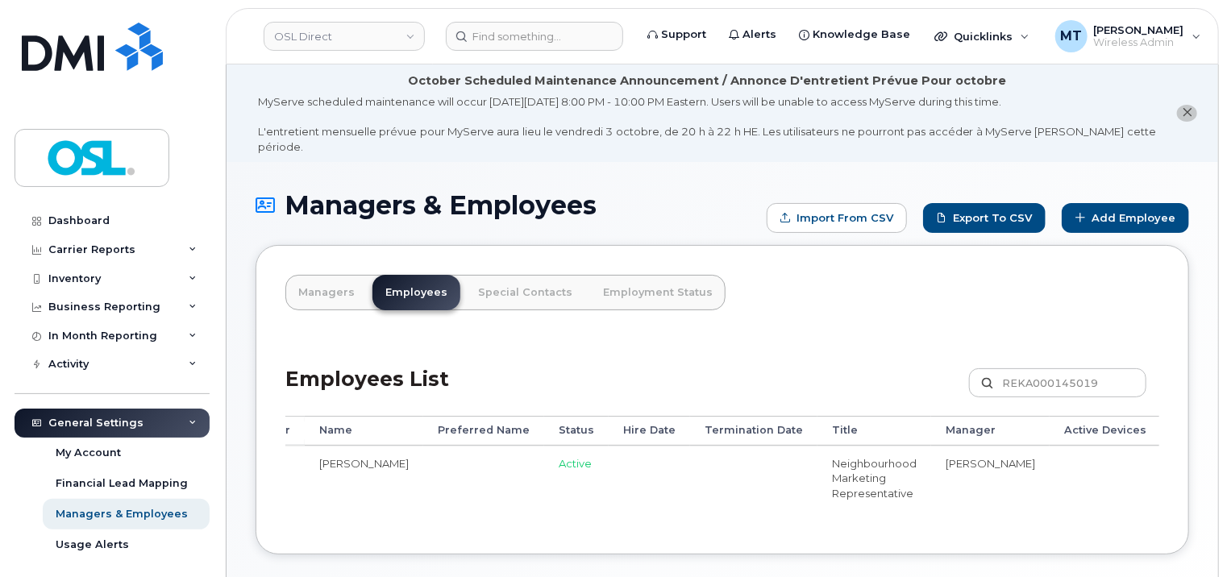
scroll to position [0, 123]
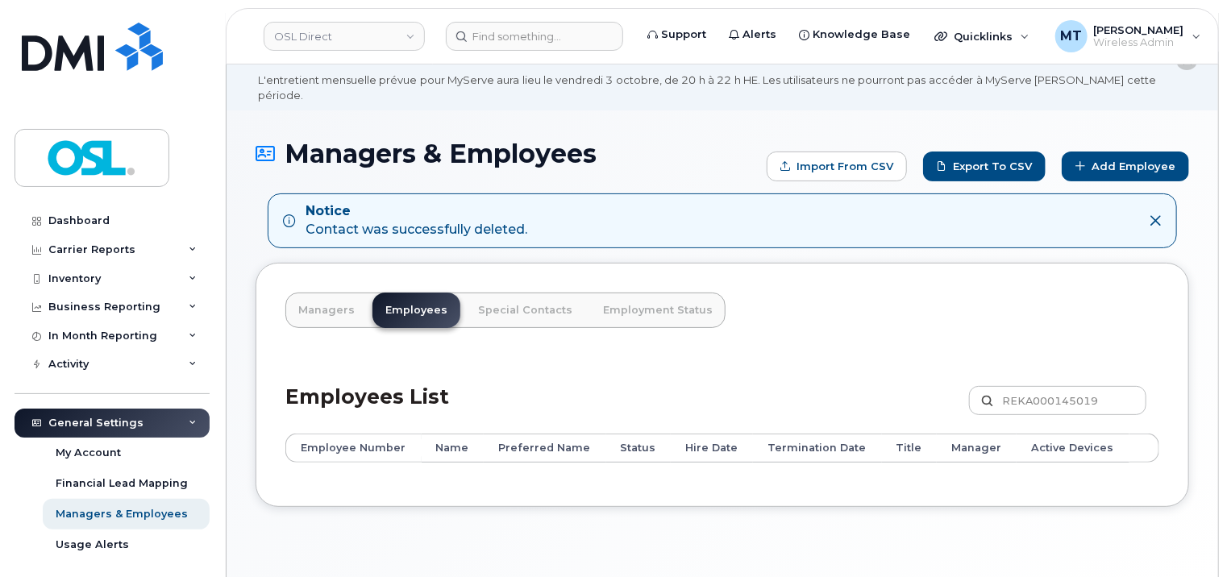
scroll to position [90, 0]
